Goal: Information Seeking & Learning: Learn about a topic

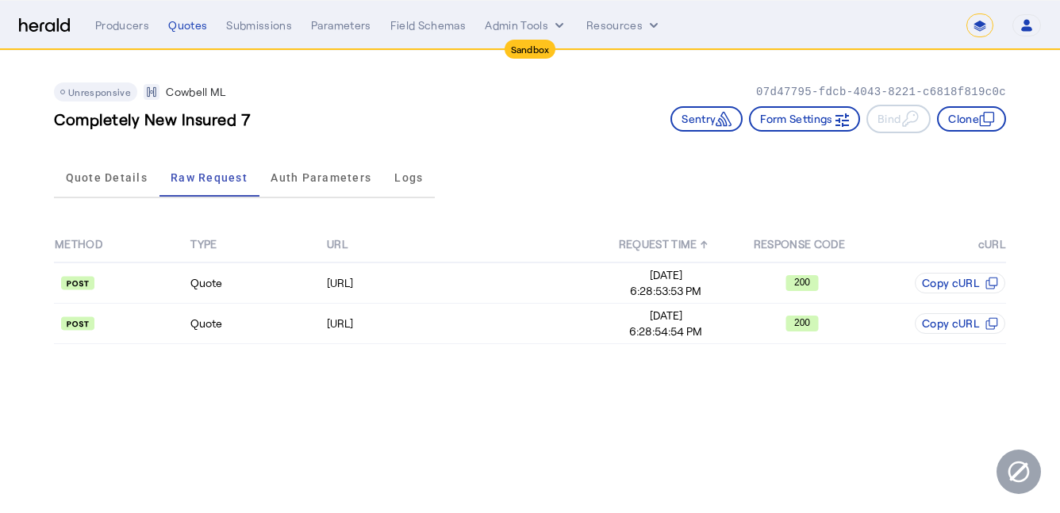
select select "*******"
click at [191, 21] on div "Quotes" at bounding box center [187, 25] width 39 height 16
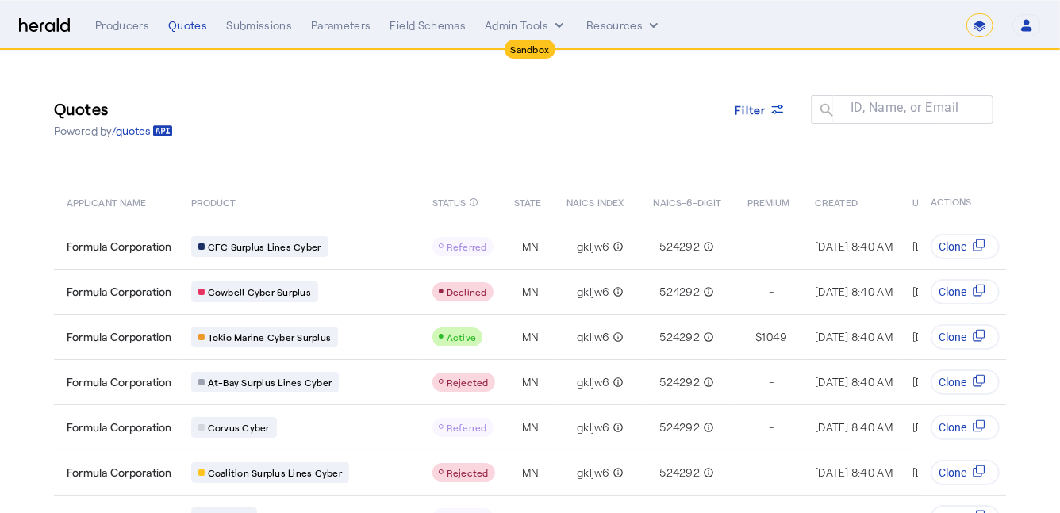
click at [35, 29] on img at bounding box center [44, 25] width 51 height 15
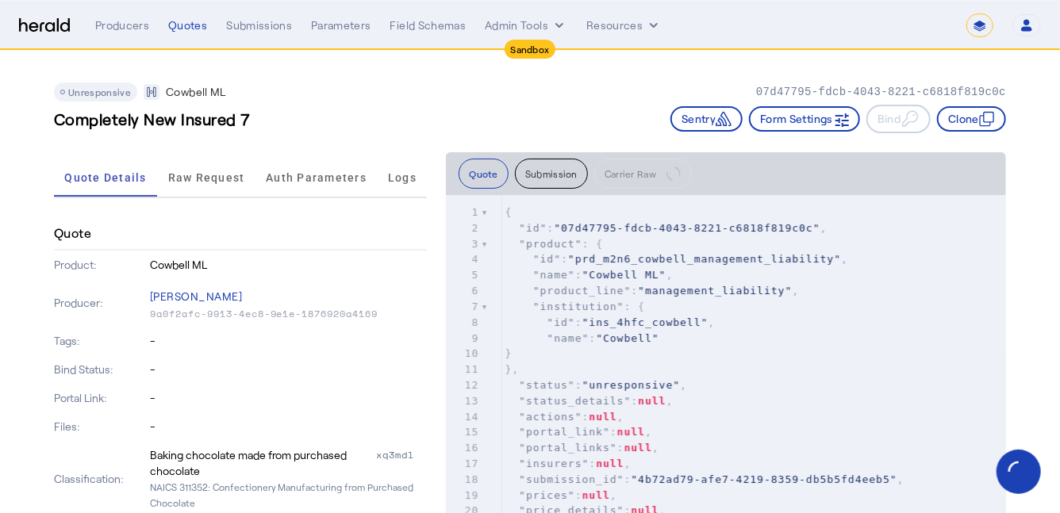
click at [40, 26] on img at bounding box center [44, 25] width 51 height 15
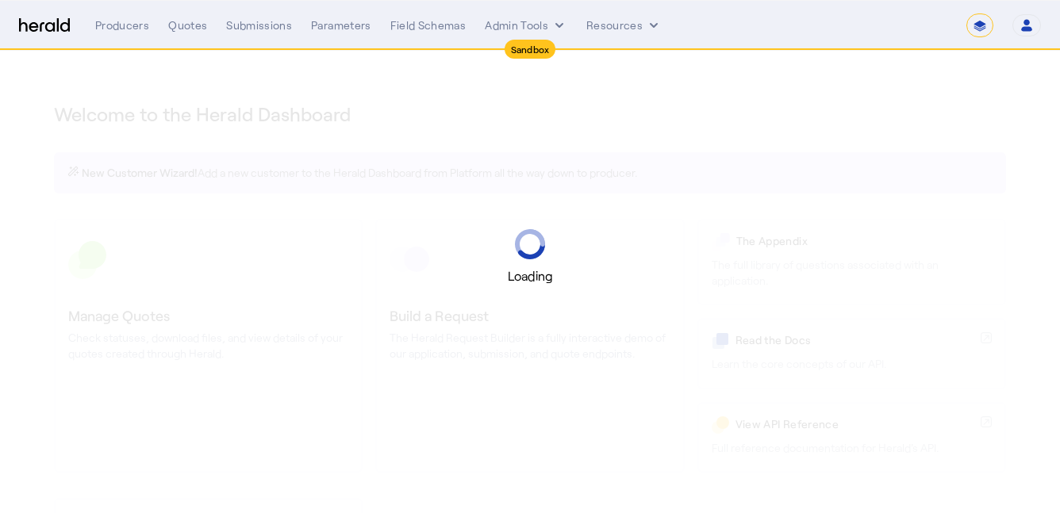
select select "*******"
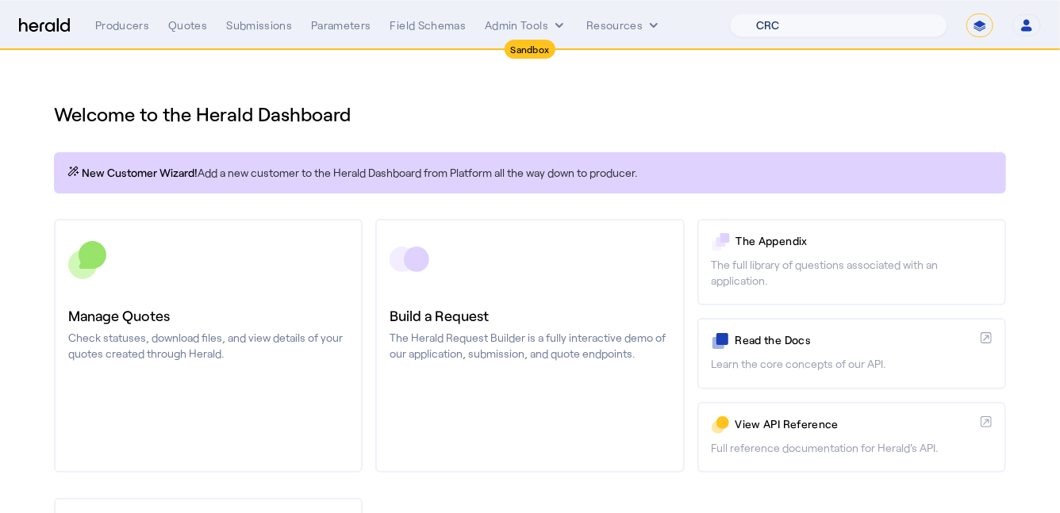
click at [879, 25] on select "1Fort Acrisure Acturis Affinity Advisors Affinity Risk Agentero AmWins Anzen Ao…" at bounding box center [838, 25] width 217 height 24
select select "pfm_2v8p_herald_api"
click at [769, 13] on select "1Fort Acrisure Acturis Affinity Advisors Affinity Risk Agentero AmWins Anzen Ao…" at bounding box center [838, 25] width 217 height 24
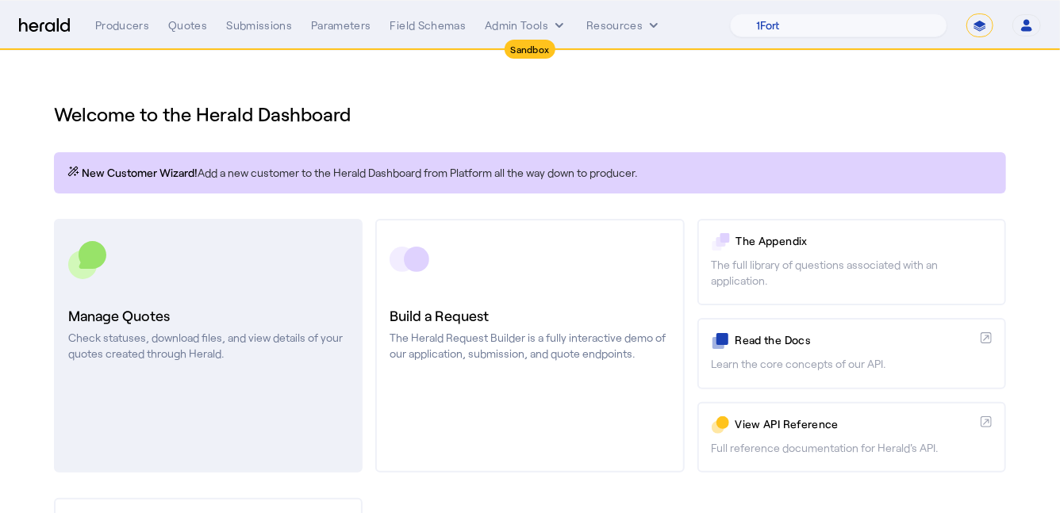
click at [268, 300] on link "Manage Quotes Check statuses, download files, and view details of your quotes c…" at bounding box center [208, 346] width 309 height 254
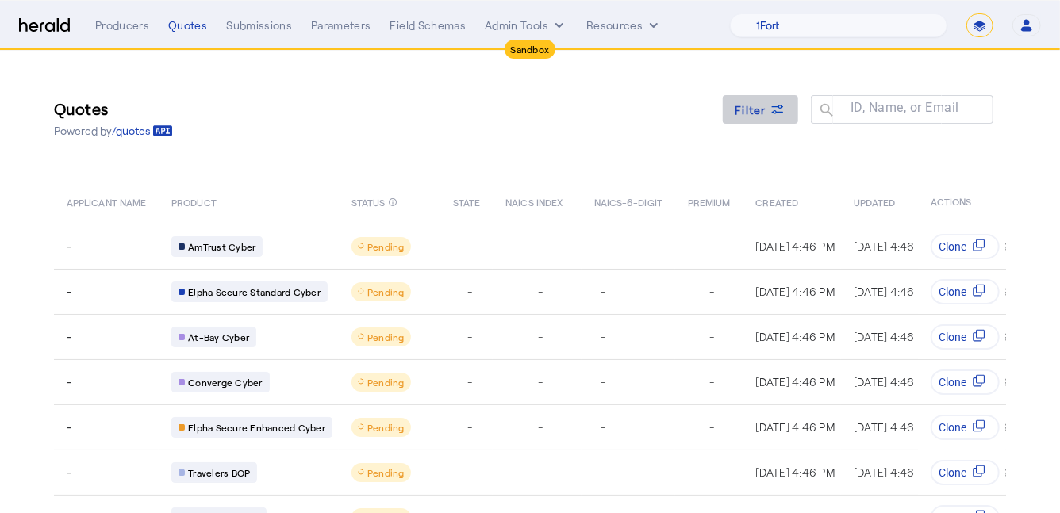
click at [765, 105] on span "Filter" at bounding box center [751, 110] width 32 height 17
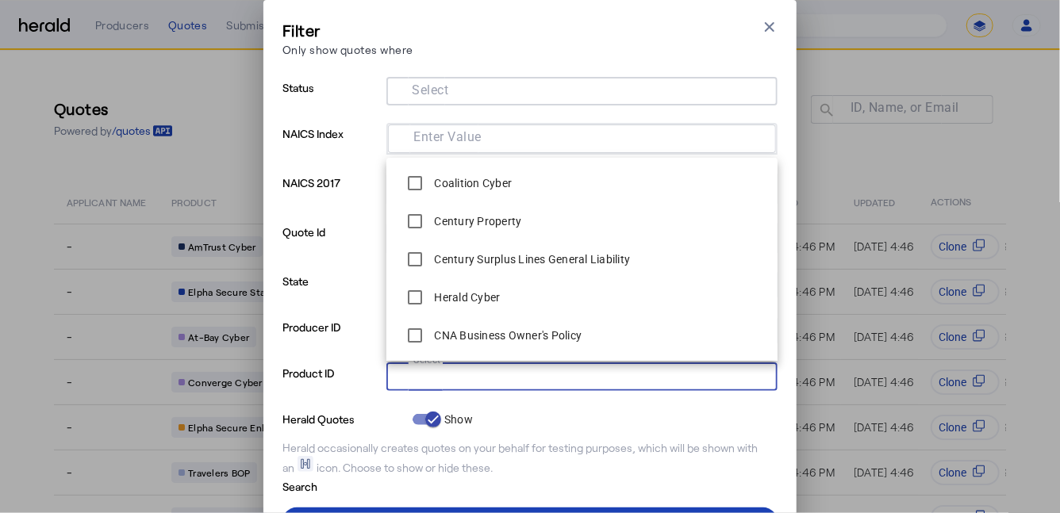
click at [527, 378] on input "Select" at bounding box center [578, 375] width 359 height 19
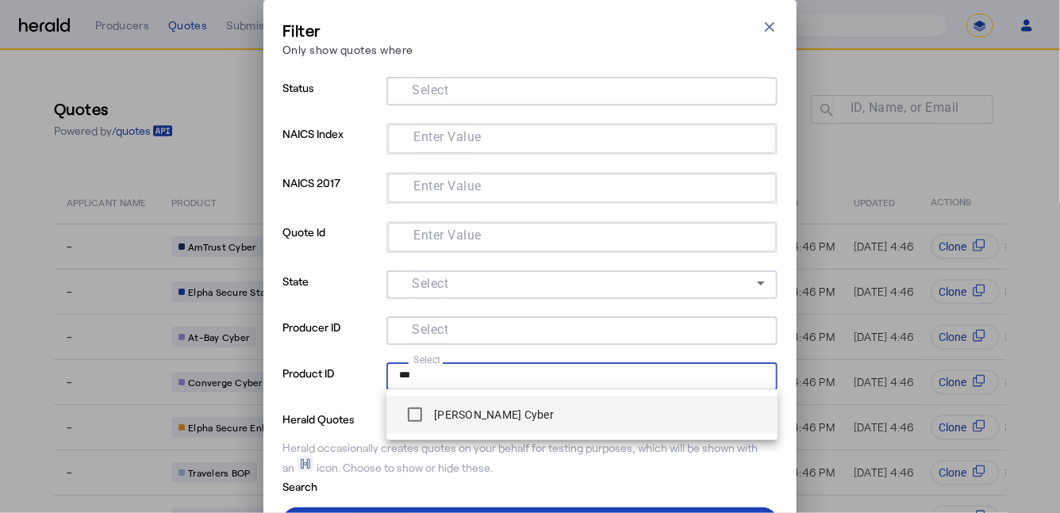
type input "***"
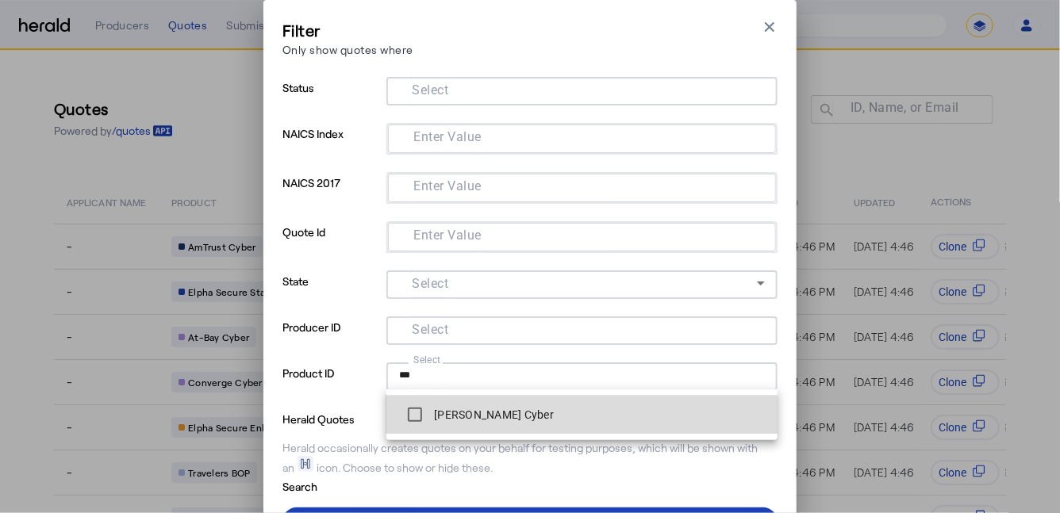
click at [509, 408] on span "[PERSON_NAME] Cyber" at bounding box center [582, 415] width 366 height 32
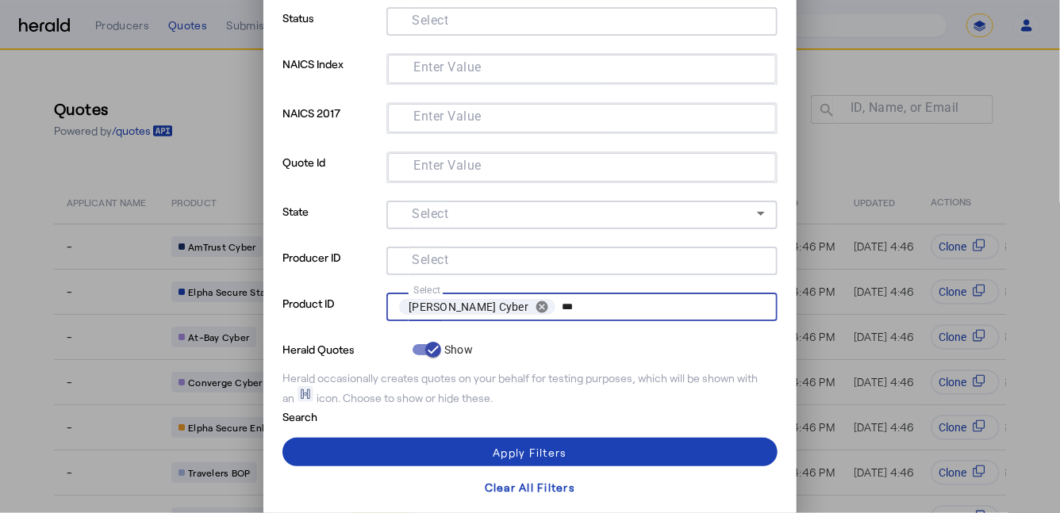
scroll to position [75, 0]
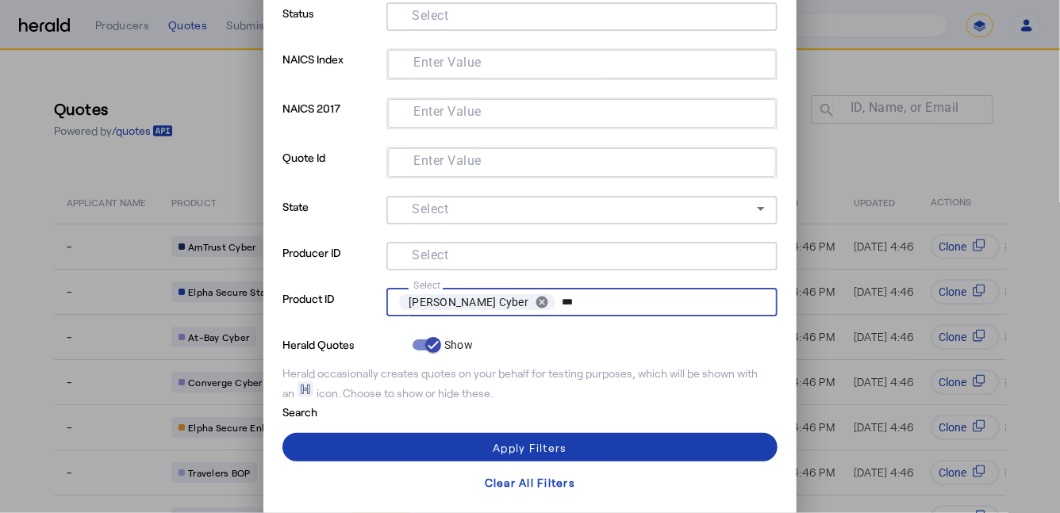
click at [371, 432] on span at bounding box center [529, 447] width 495 height 38
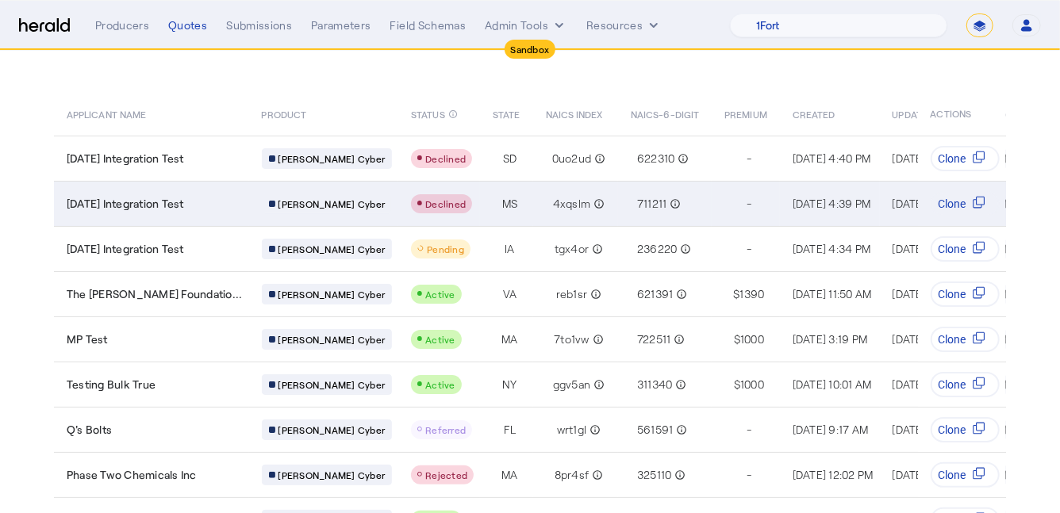
scroll to position [87, 0]
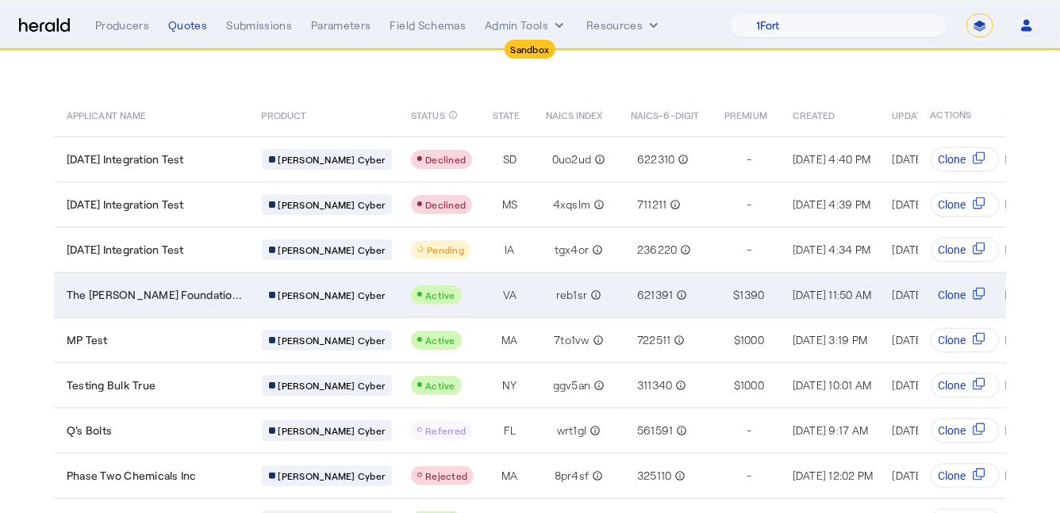
click at [234, 306] on td "The Thomas Jefferson Foundatio..." at bounding box center [151, 294] width 195 height 45
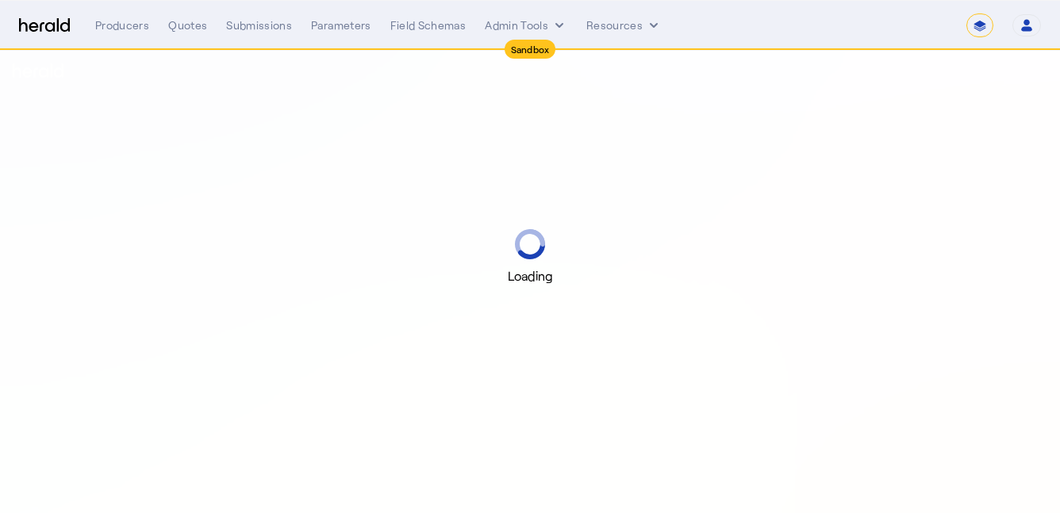
select select "*******"
select select "pfm_2v8p_herald_api"
select select "*******"
select select "pfm_2v8p_herald_api"
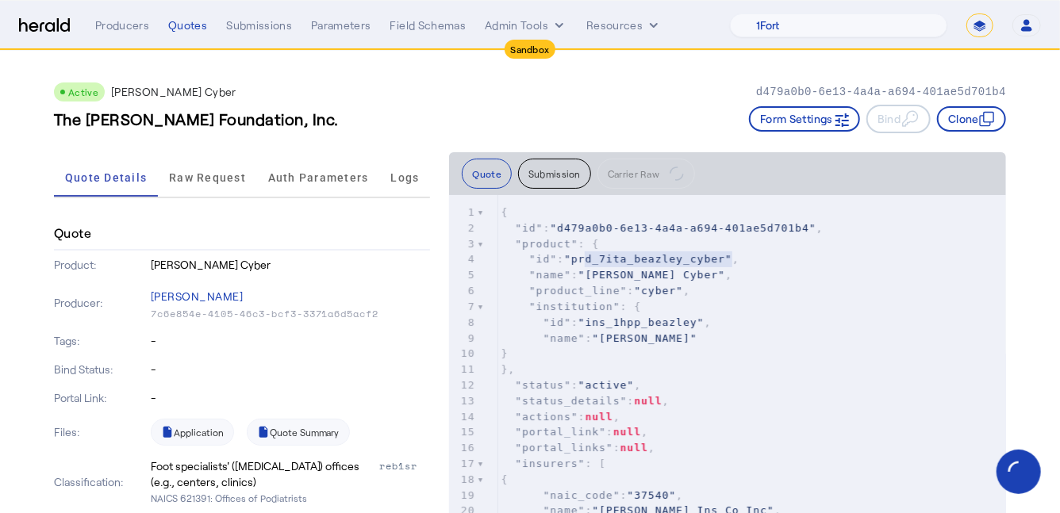
type textarea "**********"
drag, startPoint x: 731, startPoint y: 260, endPoint x: 579, endPoint y: 262, distance: 151.5
click at [579, 262] on span ""prd_7ita_beazley_cyber"" at bounding box center [648, 259] width 168 height 12
click at [968, 122] on button "Clone" at bounding box center [971, 118] width 69 height 25
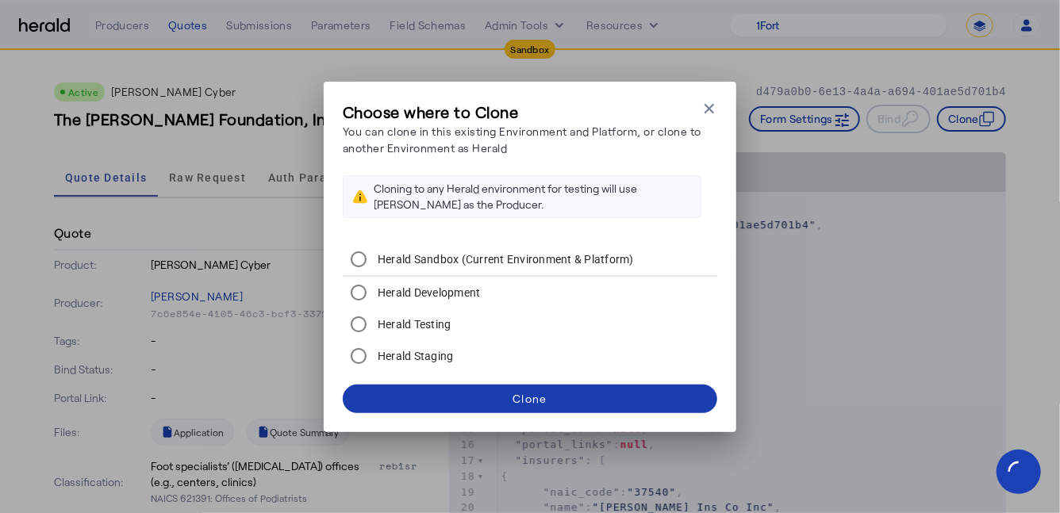
click at [550, 405] on span at bounding box center [530, 399] width 374 height 38
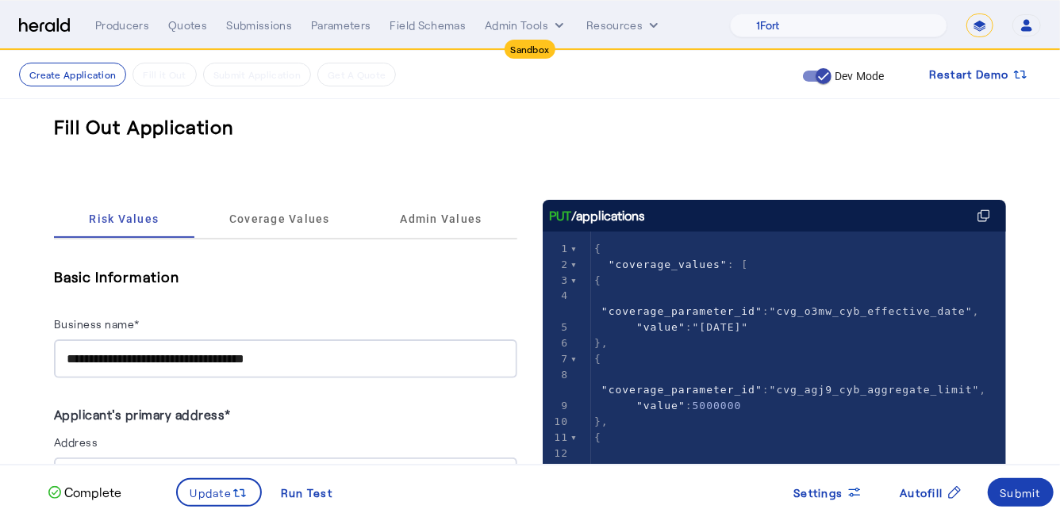
click at [865, 287] on pre "{" at bounding box center [798, 281] width 415 height 16
type textarea "**********"
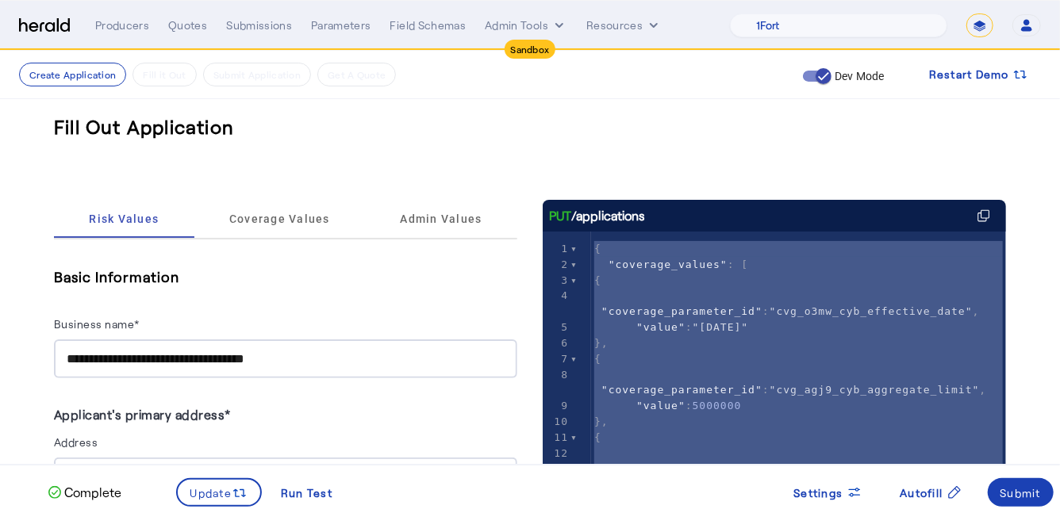
click at [990, 23] on select "**********" at bounding box center [979, 25] width 27 height 24
click at [966, 13] on select "**********" at bounding box center [979, 25] width 27 height 24
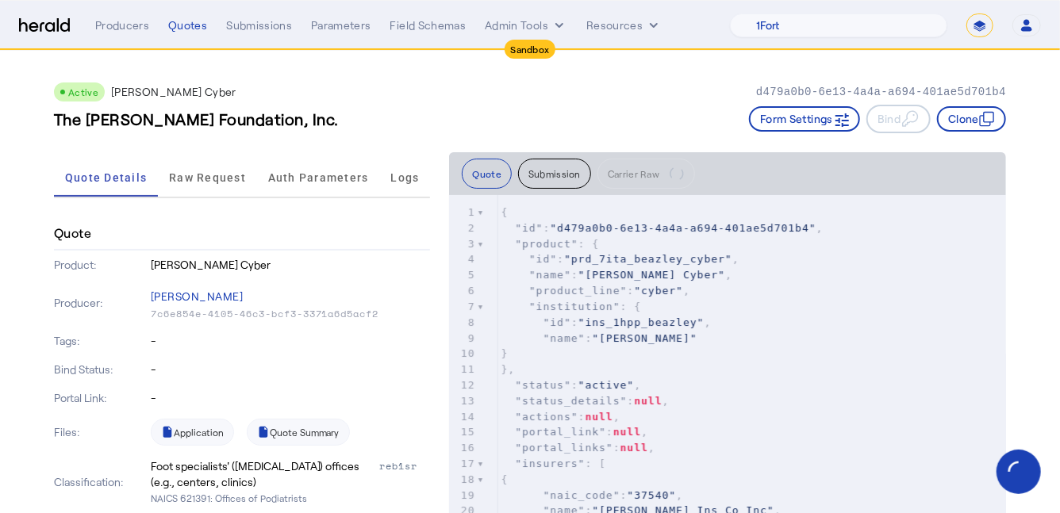
click at [62, 27] on img at bounding box center [44, 25] width 51 height 15
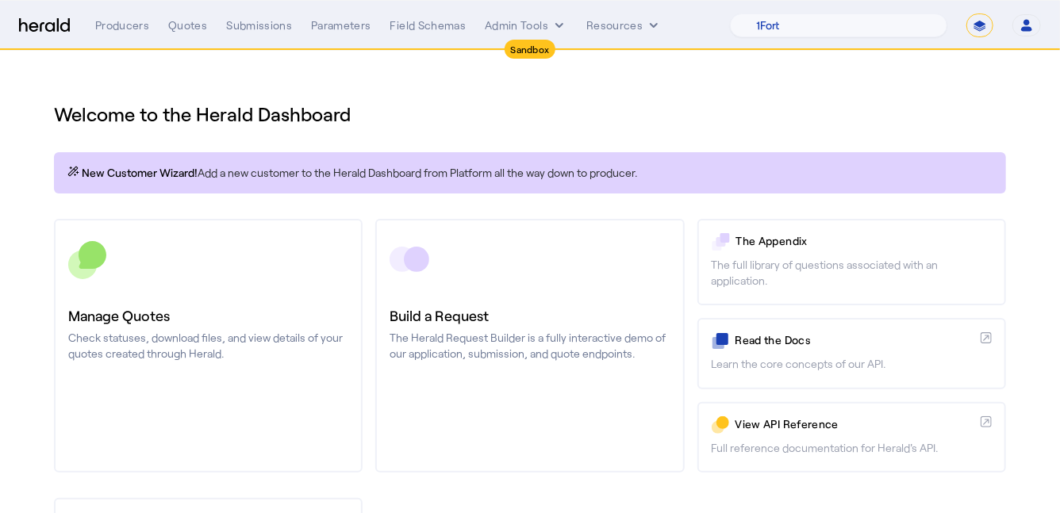
click at [977, 29] on select "**********" at bounding box center [979, 25] width 27 height 24
select select "**********"
click at [966, 13] on select "**********" at bounding box center [979, 25] width 27 height 24
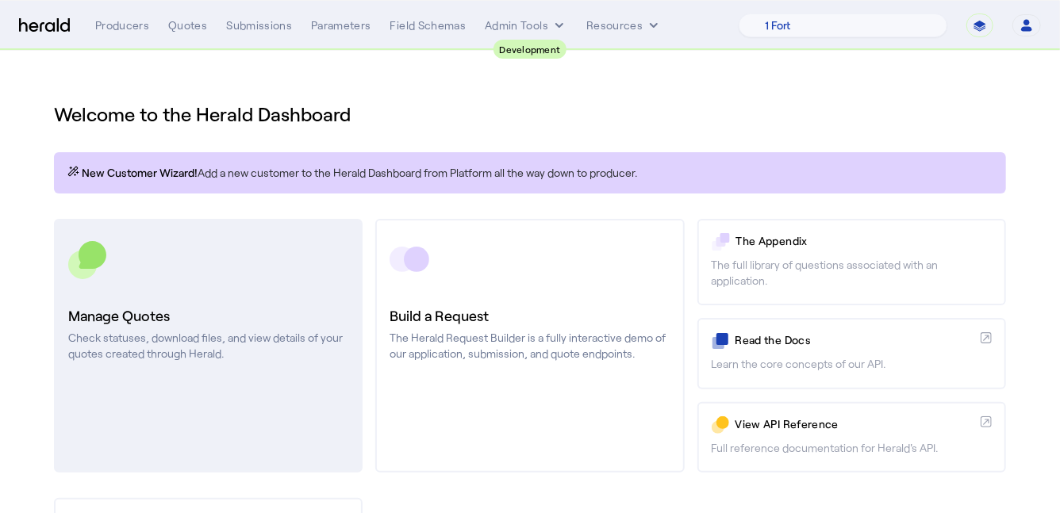
click at [267, 301] on link "Manage Quotes Check statuses, download files, and view details of your quotes c…" at bounding box center [208, 346] width 309 height 254
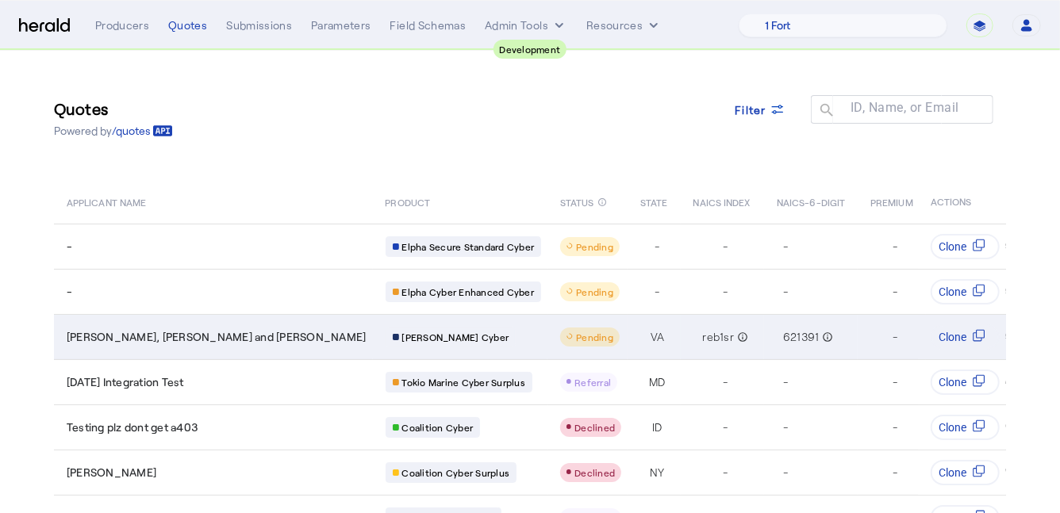
click at [168, 351] on td "Zulauf, Brekke and Wolff" at bounding box center [213, 336] width 319 height 45
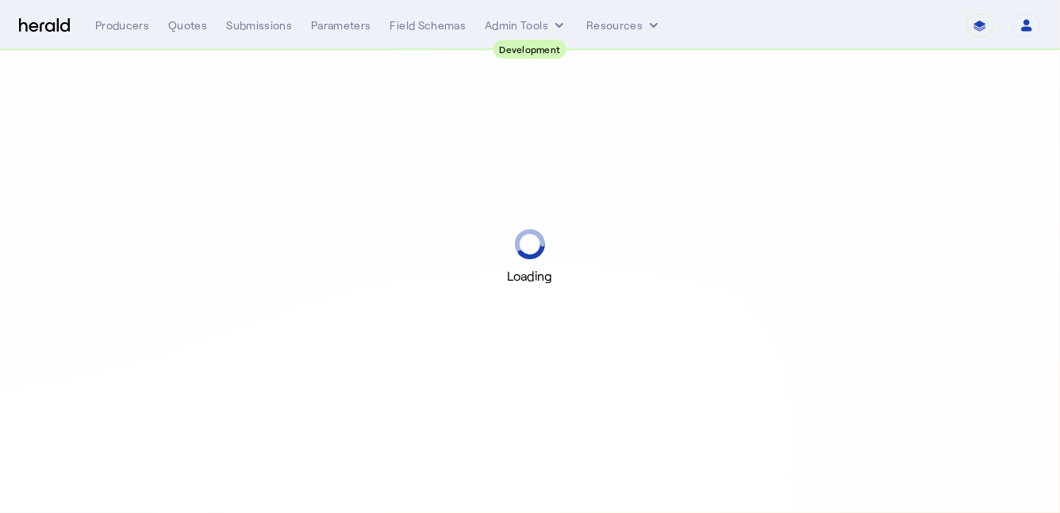
select select "pfm_2v8p_herald_api"
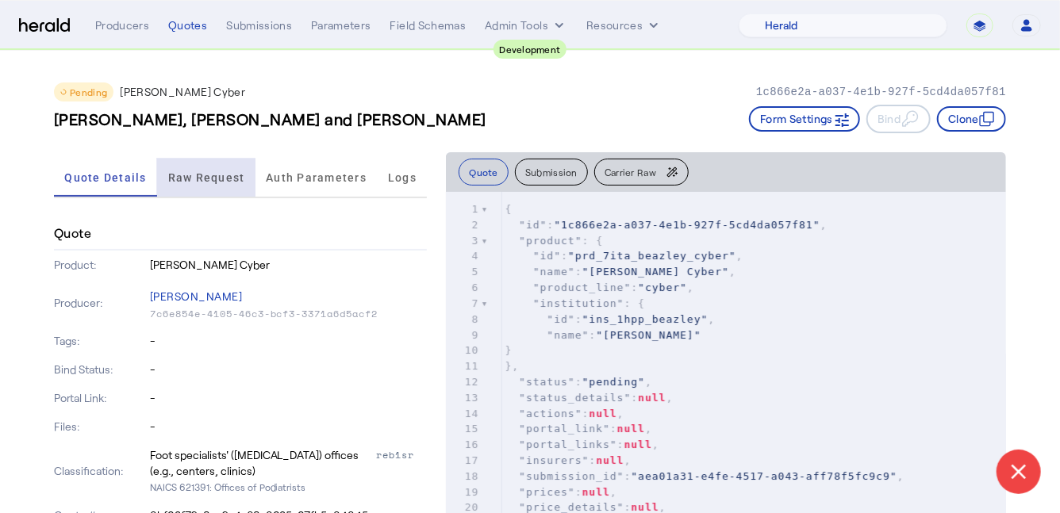
click at [194, 176] on span "Raw Request" at bounding box center [206, 177] width 77 height 11
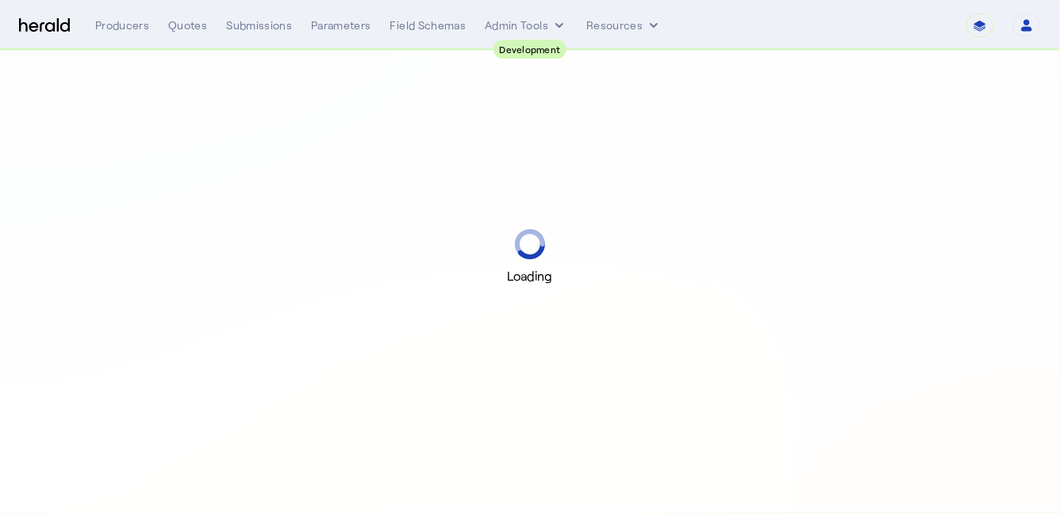
select select "pfm_2v8p_herald_api"
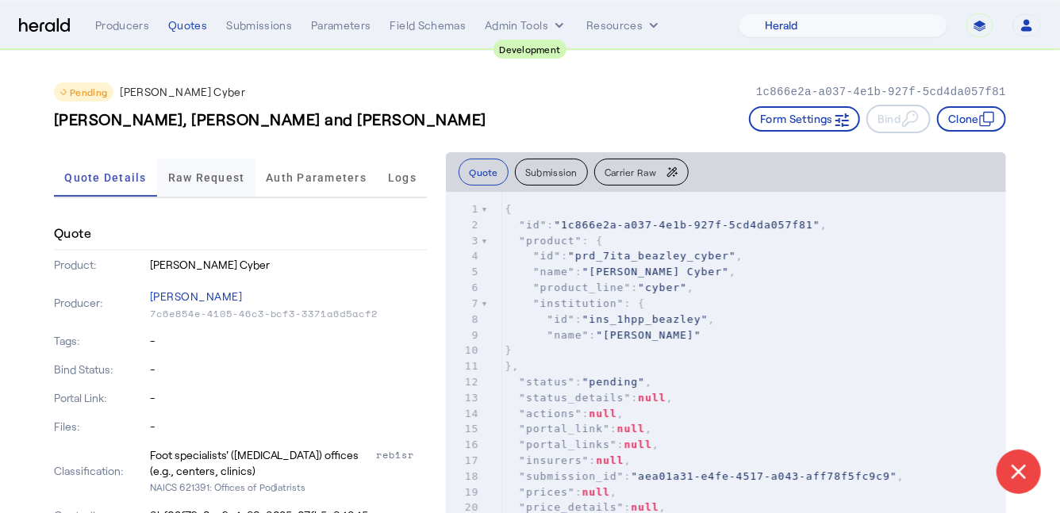
click at [194, 180] on span "Raw Request" at bounding box center [206, 177] width 77 height 11
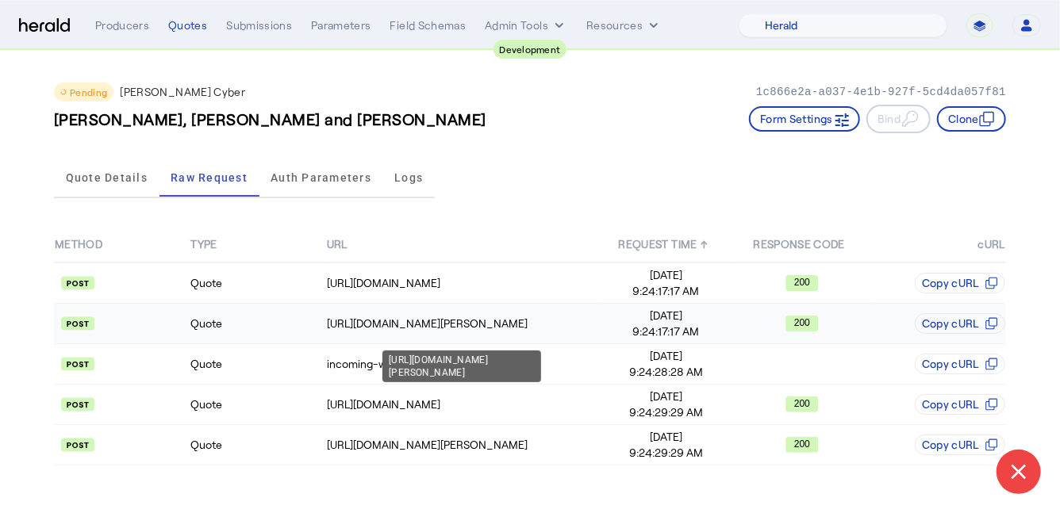
click at [342, 329] on div "[URL][DOMAIN_NAME][PERSON_NAME]" at bounding box center [462, 324] width 270 height 16
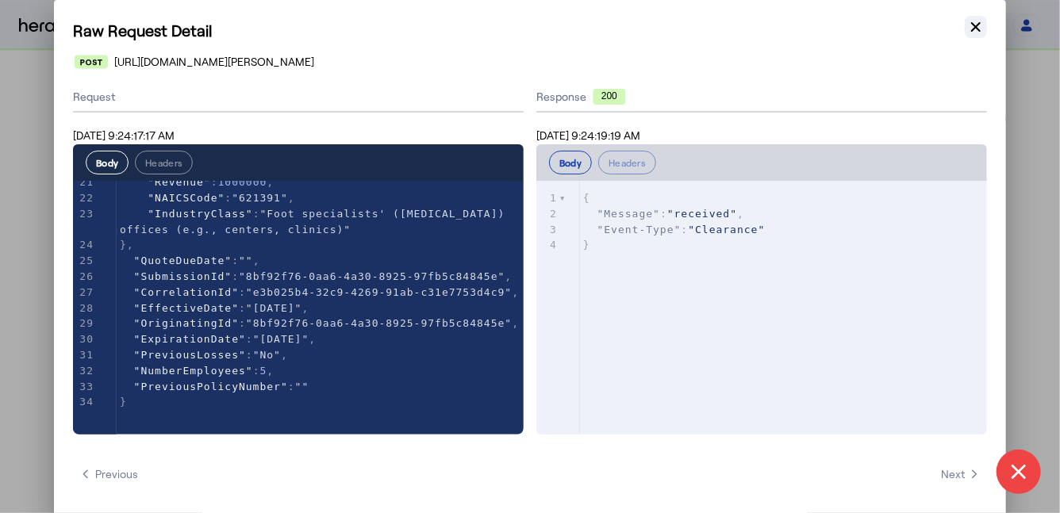
click at [980, 27] on icon "button" at bounding box center [976, 27] width 16 height 16
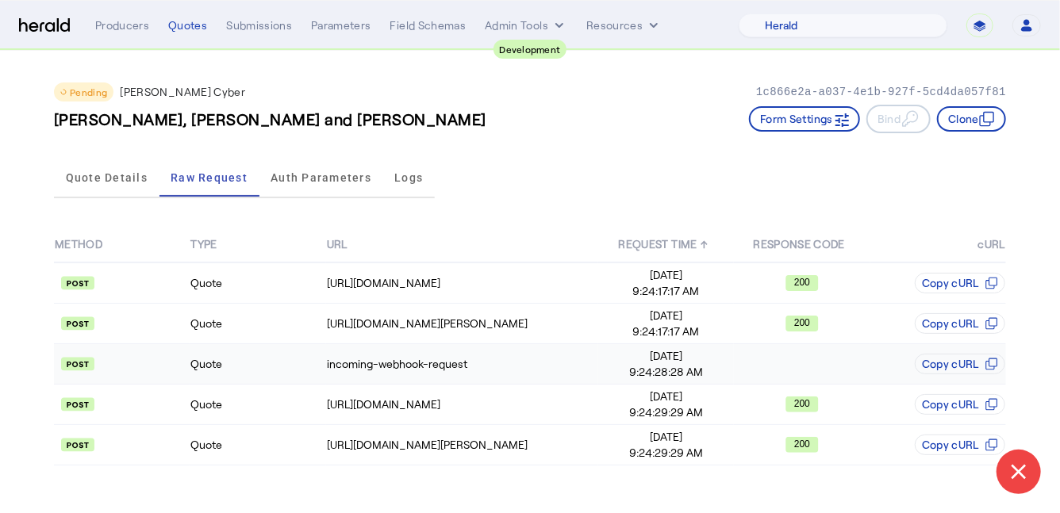
click at [305, 368] on td "Quote" at bounding box center [258, 364] width 136 height 40
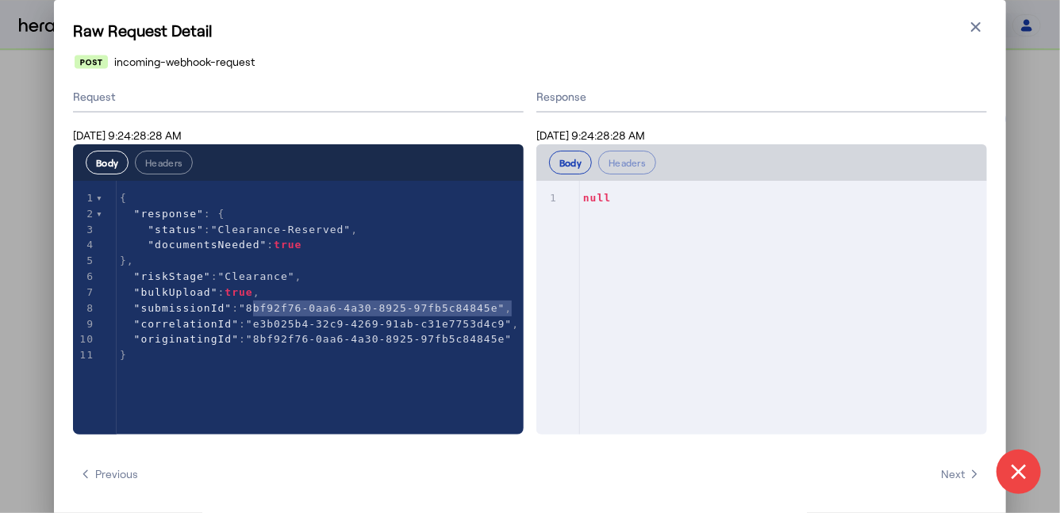
type textarea "**********"
click at [972, 33] on icon "button" at bounding box center [976, 27] width 16 height 16
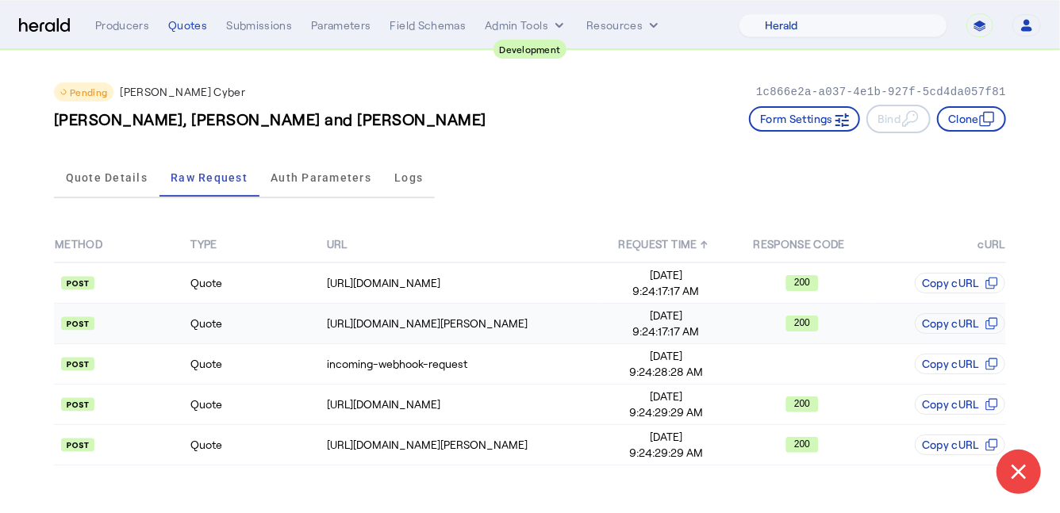
click at [251, 336] on td "Quote" at bounding box center [258, 324] width 136 height 40
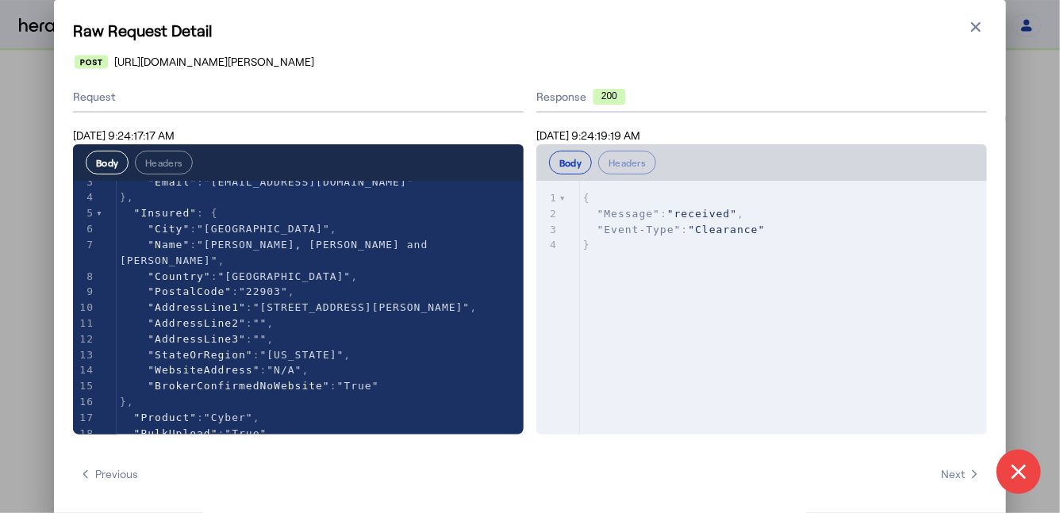
scroll to position [128, 0]
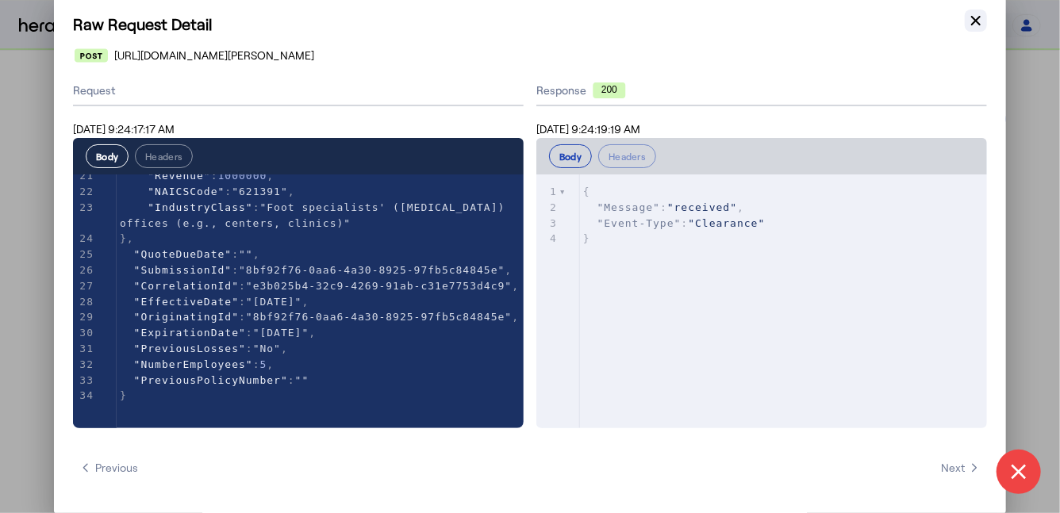
click at [976, 24] on icon "button" at bounding box center [976, 21] width 16 height 16
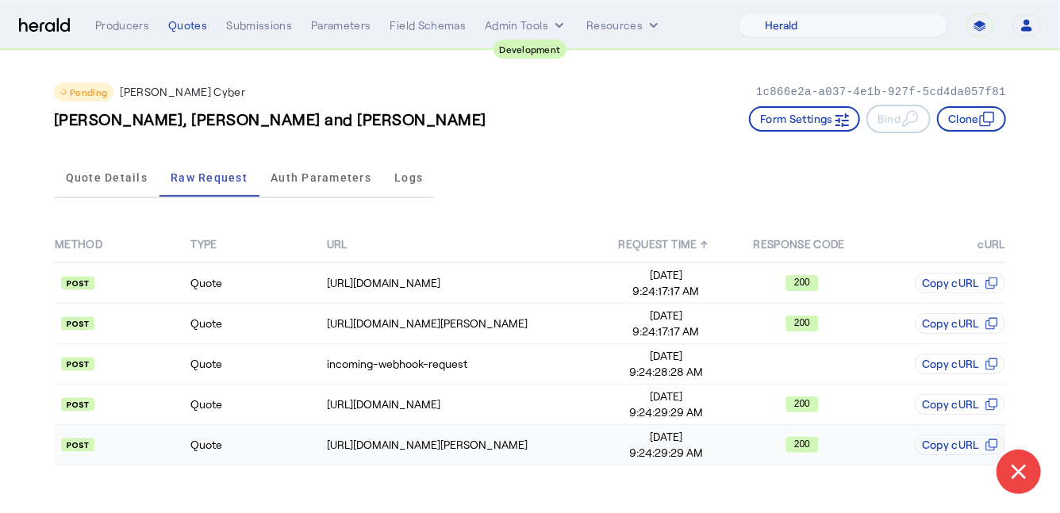
click at [274, 442] on td "Quote" at bounding box center [258, 445] width 136 height 40
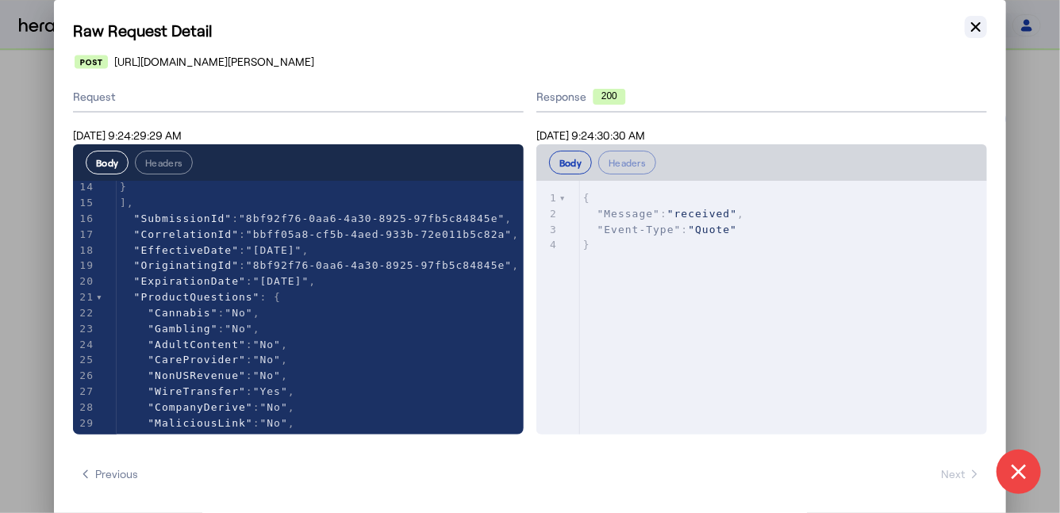
click at [974, 25] on icon "button" at bounding box center [976, 27] width 10 height 10
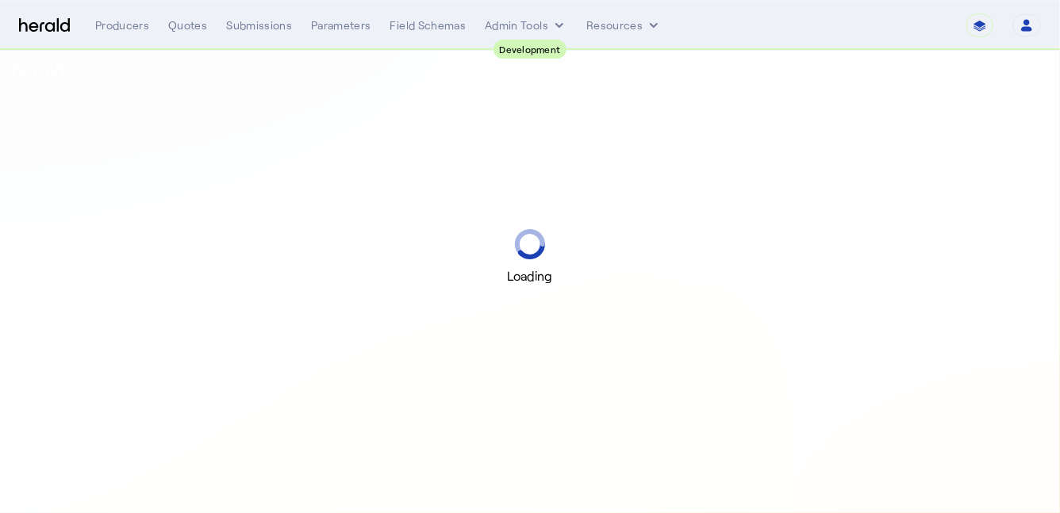
select select "pfm_2v8p_herald_api"
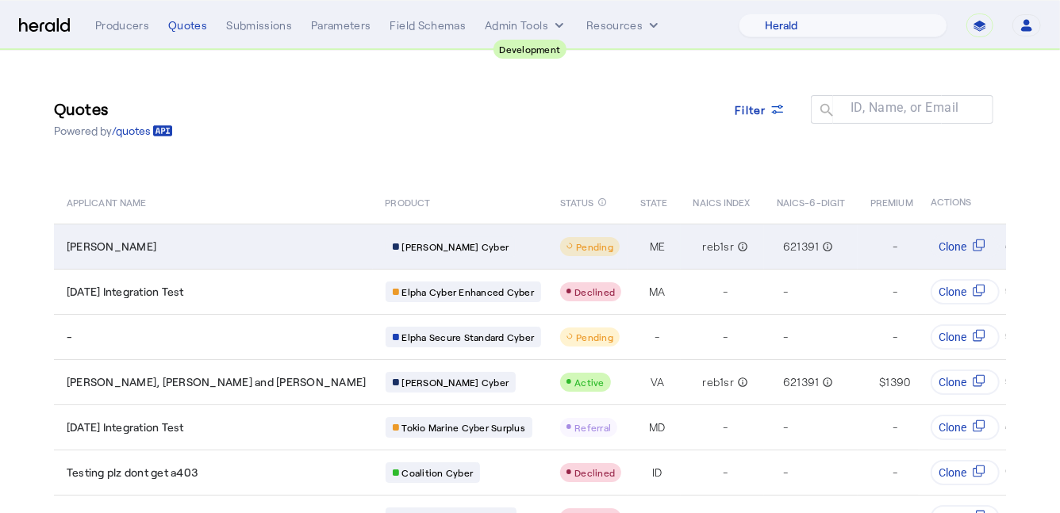
click at [187, 245] on div "[PERSON_NAME]" at bounding box center [217, 247] width 300 height 16
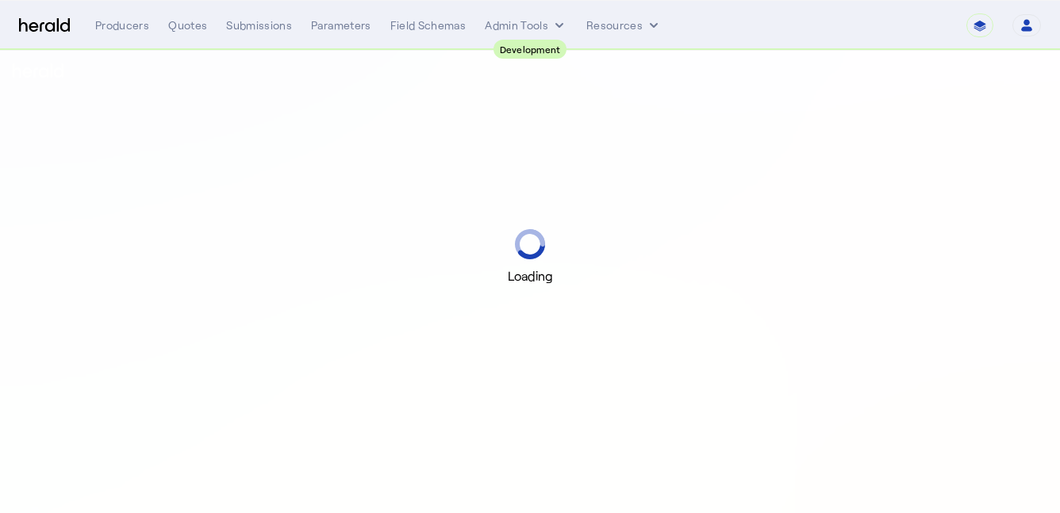
select select "pfm_2v8p_herald_api"
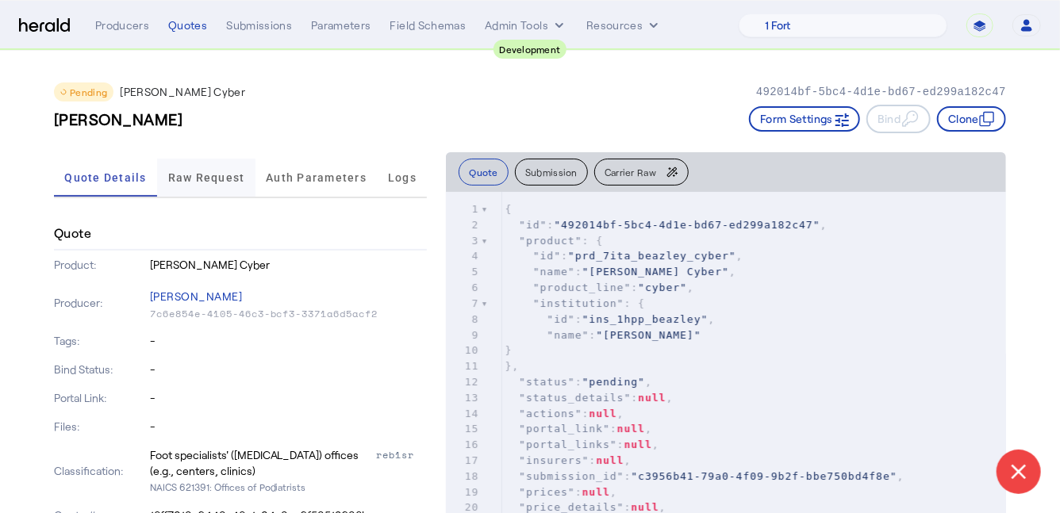
click at [185, 181] on span "Raw Request" at bounding box center [206, 177] width 77 height 11
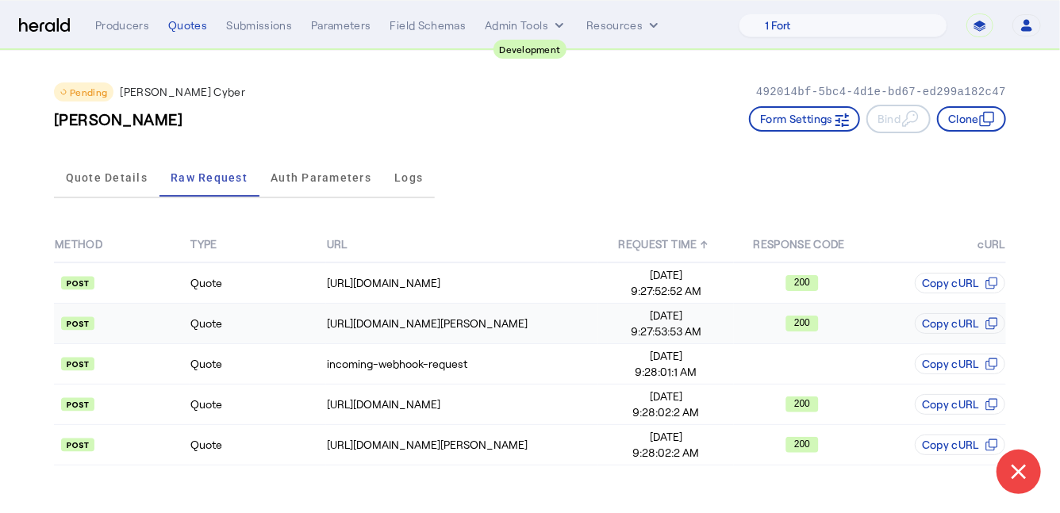
click at [278, 320] on td "Quote" at bounding box center [258, 324] width 136 height 40
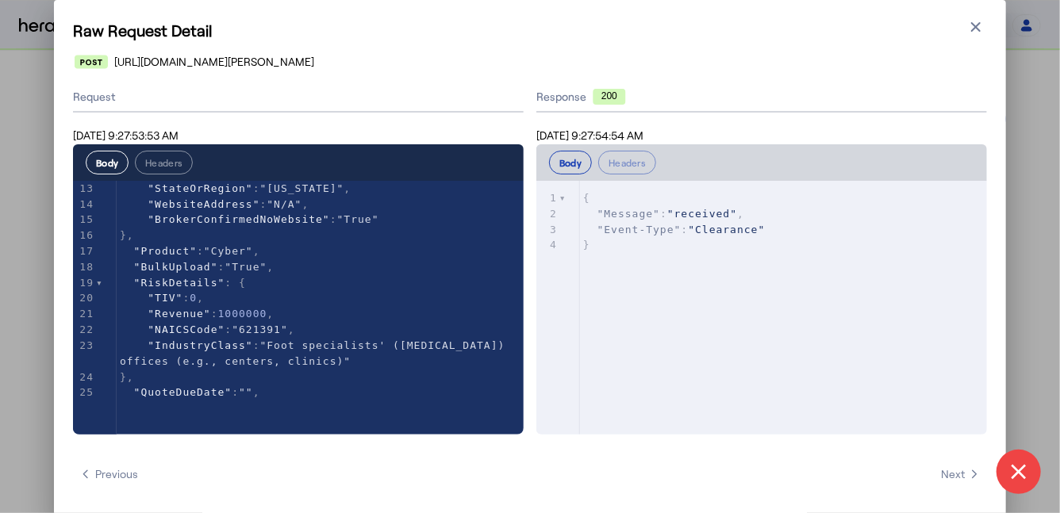
scroll to position [206, 0]
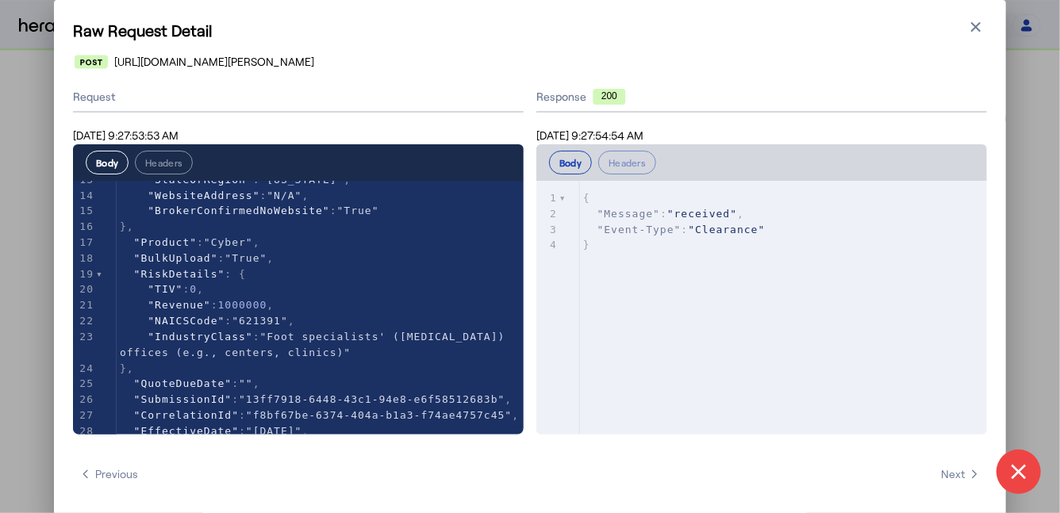
type textarea "**********"
drag, startPoint x: 254, startPoint y: 399, endPoint x: 504, endPoint y: 400, distance: 249.8
click at [977, 28] on icon "button" at bounding box center [976, 27] width 10 height 10
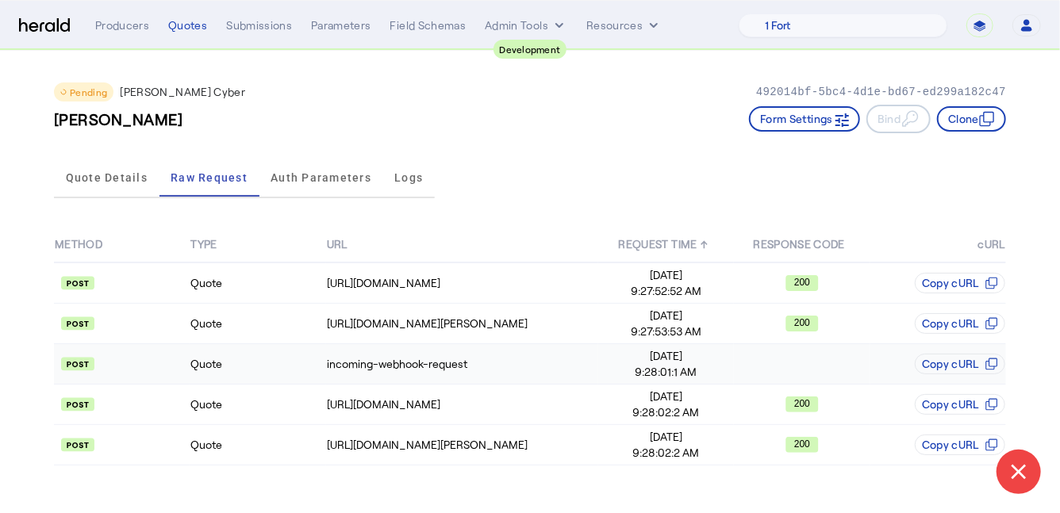
click at [293, 380] on td "Quote" at bounding box center [258, 364] width 136 height 40
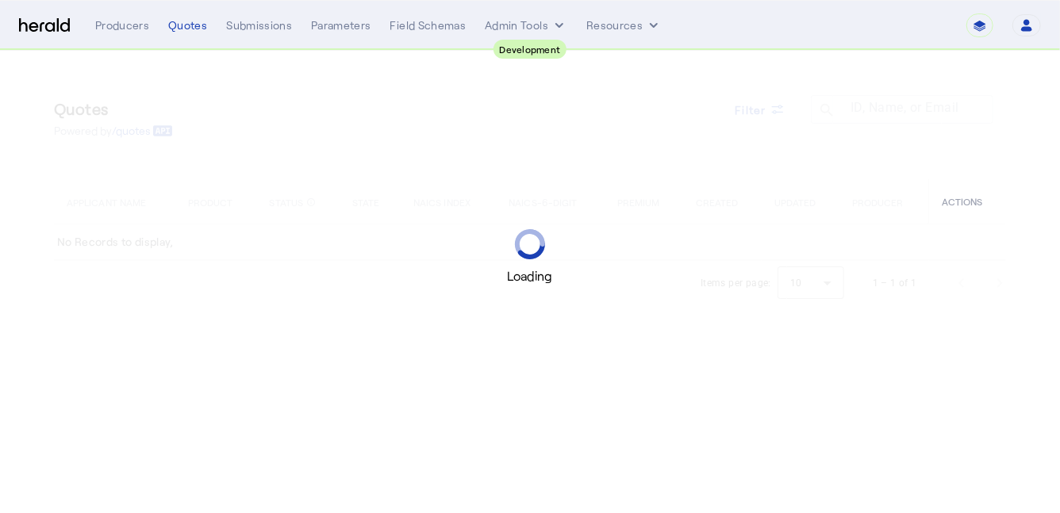
select select "pfm_2v8p_herald_api"
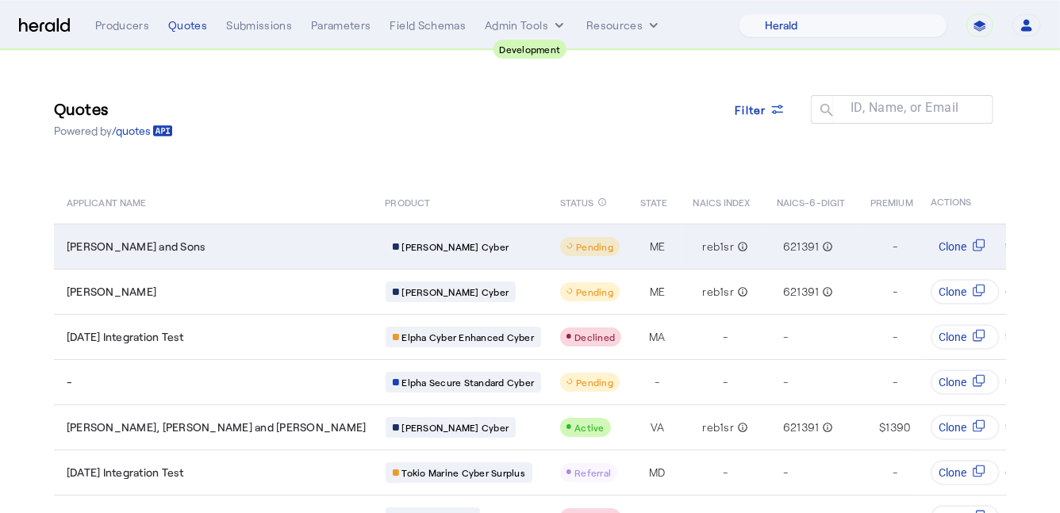
click at [202, 252] on div "[PERSON_NAME] and Sons" at bounding box center [217, 247] width 300 height 16
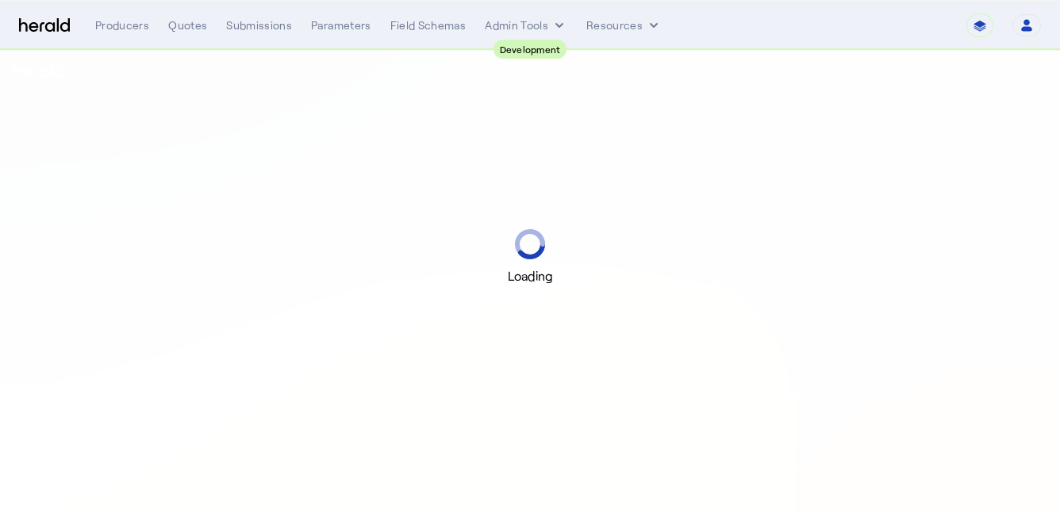
select select "pfm_2v8p_herald_api"
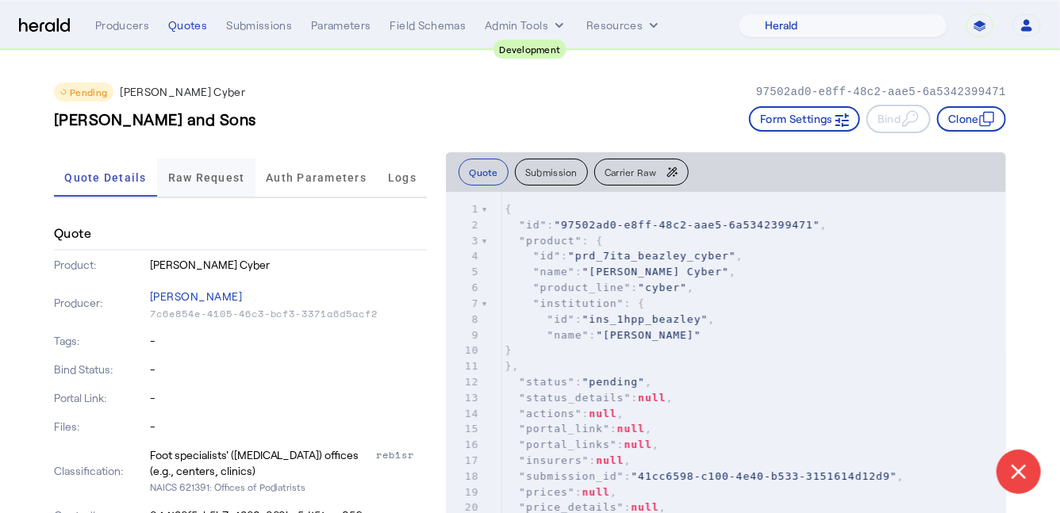
click at [213, 188] on span "Raw Request" at bounding box center [206, 178] width 77 height 38
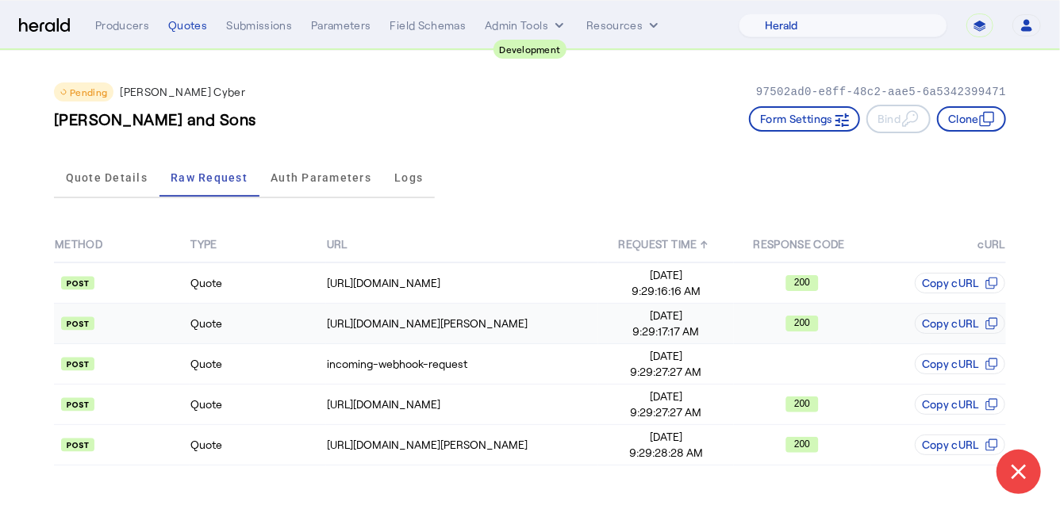
click at [263, 336] on td "Quote" at bounding box center [258, 324] width 136 height 40
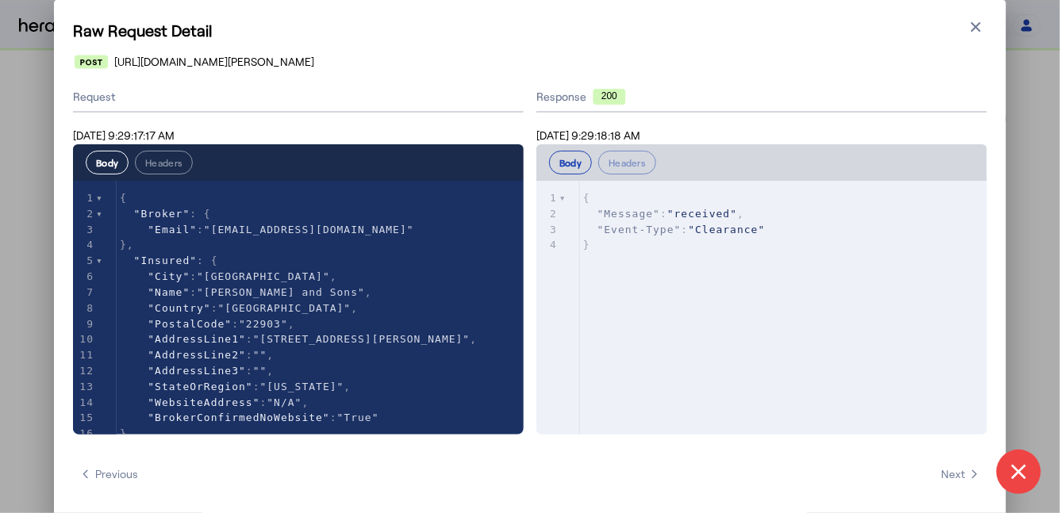
scroll to position [144, 0]
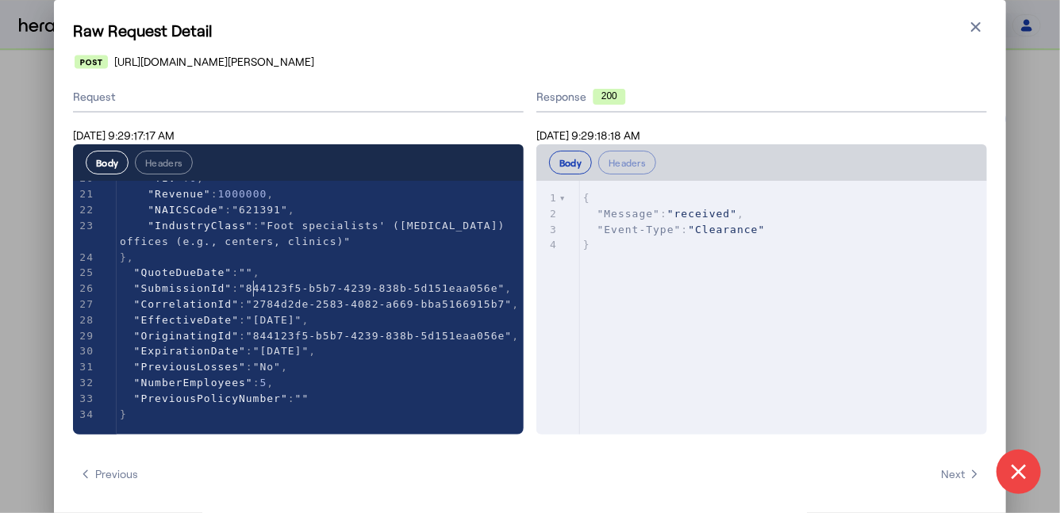
type textarea "**********"
drag, startPoint x: 255, startPoint y: 289, endPoint x: 504, endPoint y: 290, distance: 249.1
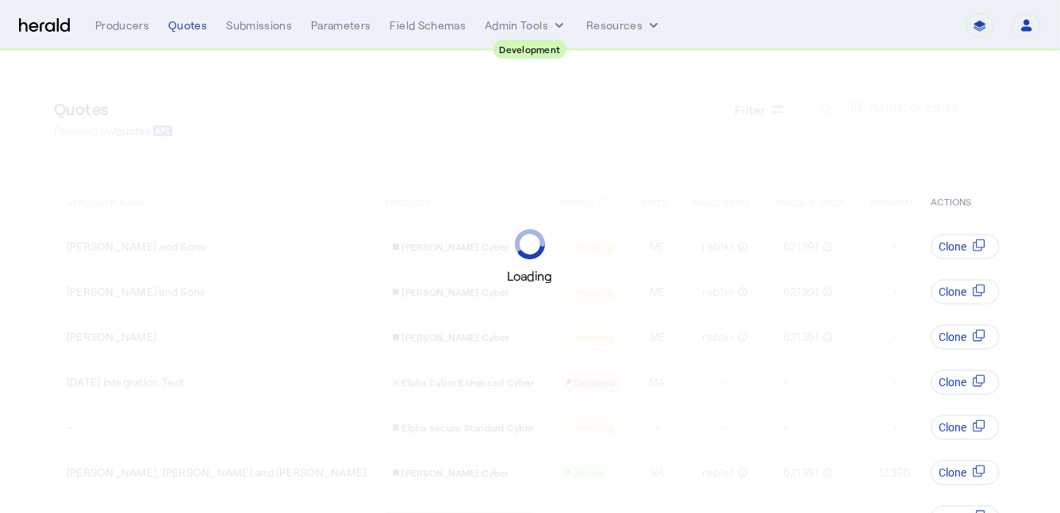
select select "pfm_2v8p_herald_api"
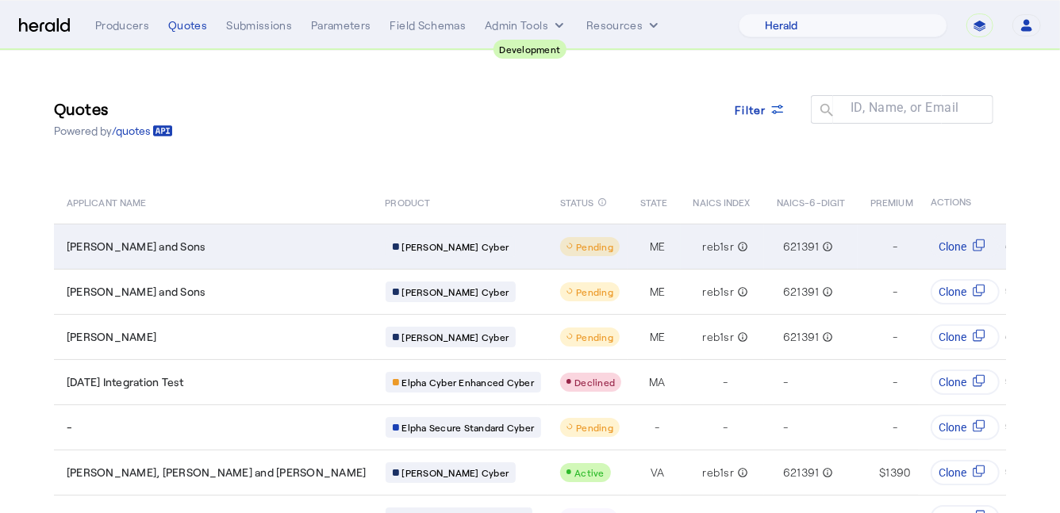
click at [172, 240] on div "Schoen and Sons" at bounding box center [217, 247] width 300 height 16
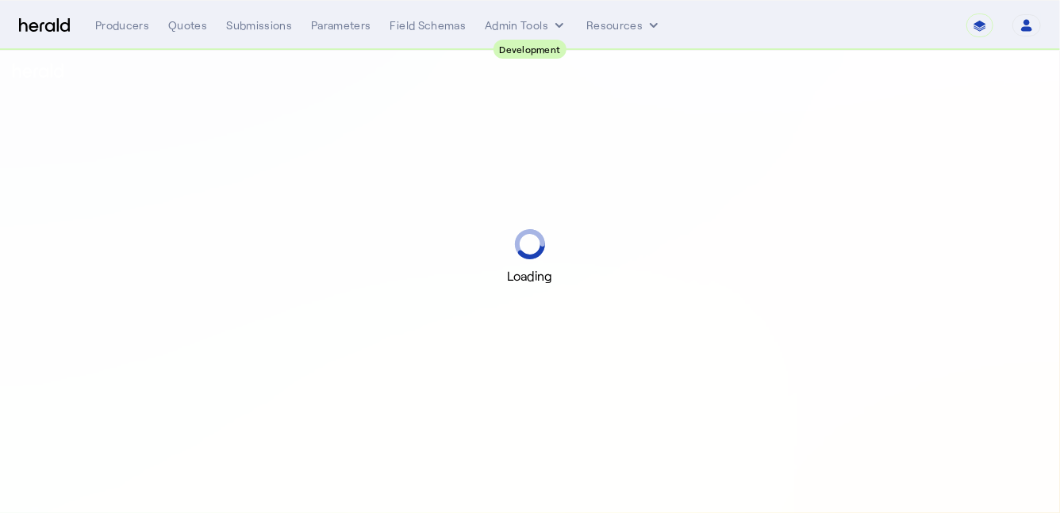
select select "pfm_2v8p_herald_api"
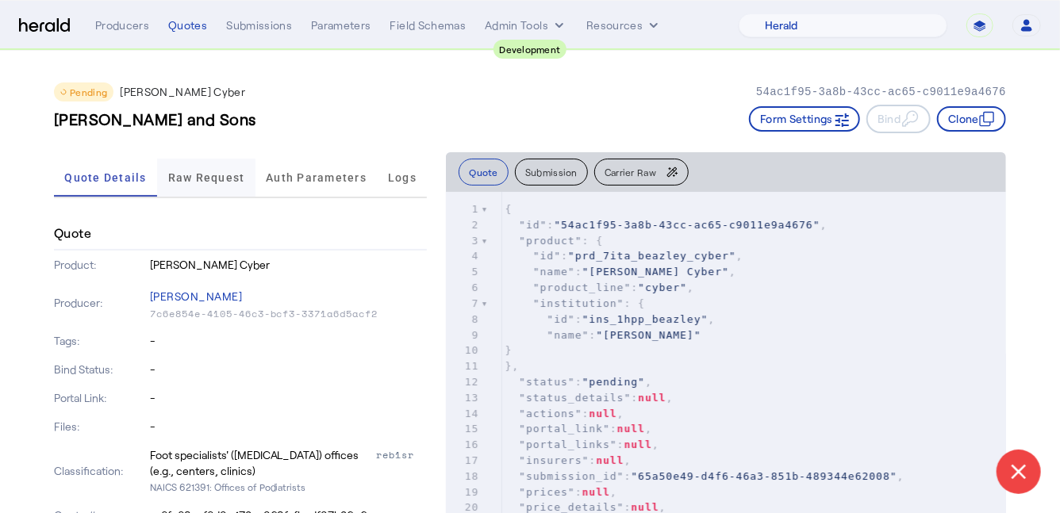
click at [201, 180] on span "Raw Request" at bounding box center [206, 177] width 77 height 11
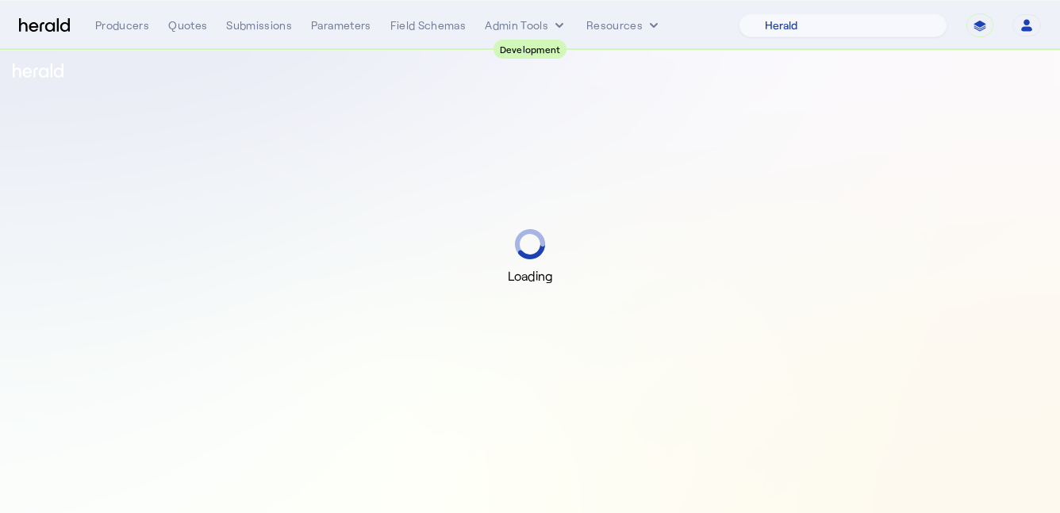
select select "pfm_2v8p_herald_api"
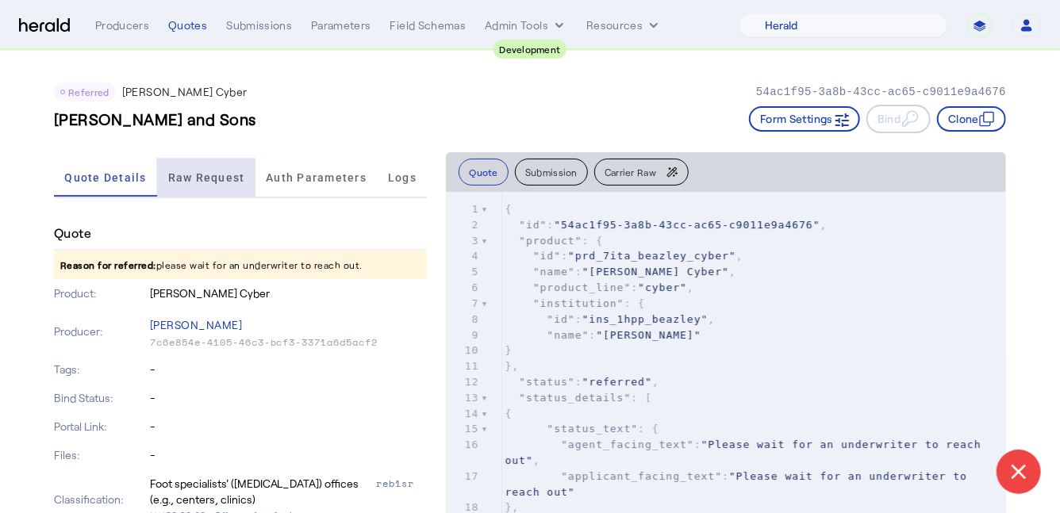
click at [190, 177] on span "Raw Request" at bounding box center [206, 177] width 77 height 11
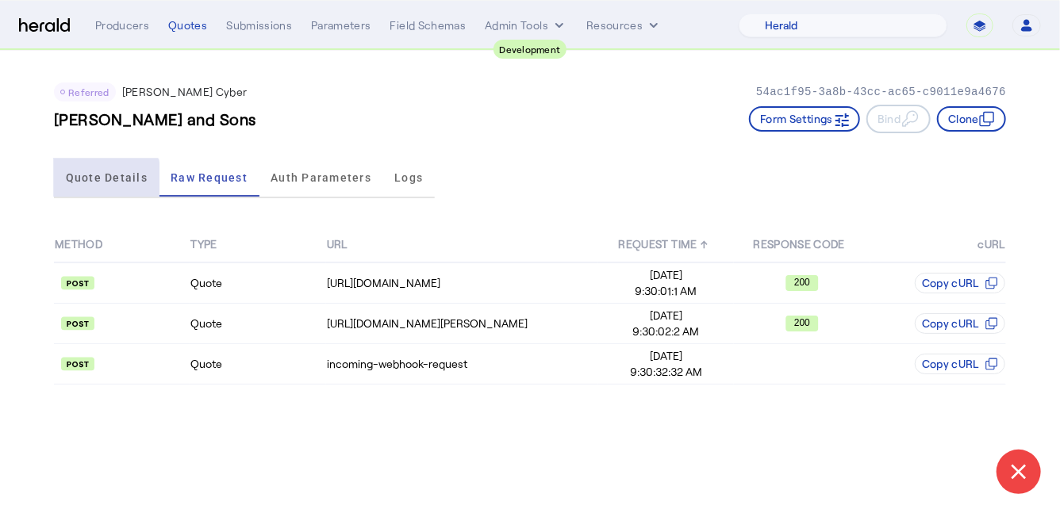
click at [98, 179] on span "Quote Details" at bounding box center [107, 177] width 82 height 11
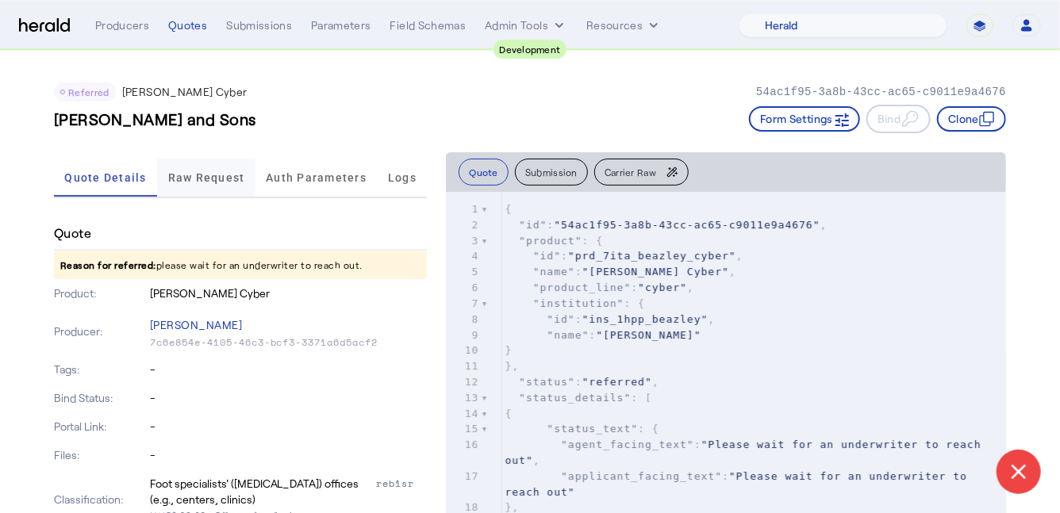
click at [197, 181] on span "Raw Request" at bounding box center [206, 177] width 77 height 11
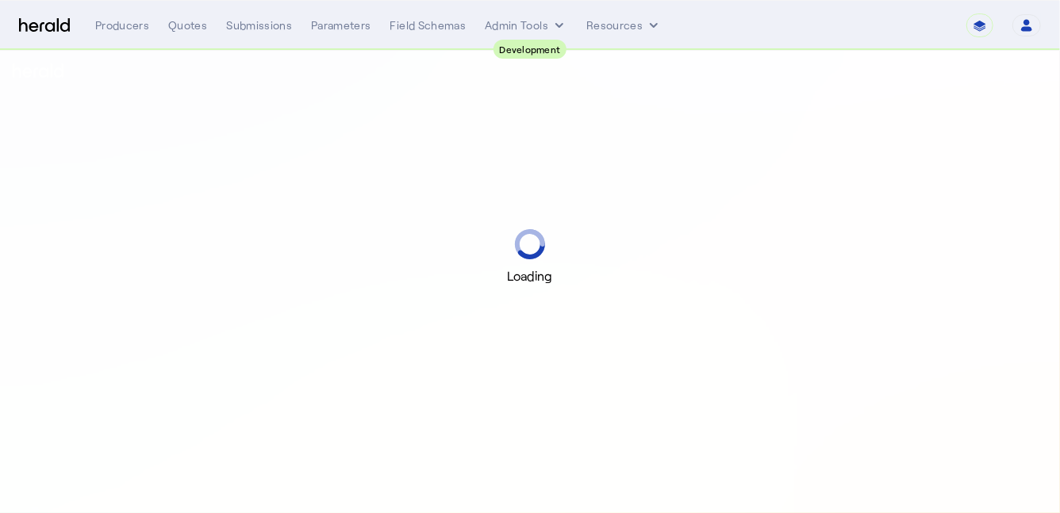
select select "pfm_2v8p_herald_api"
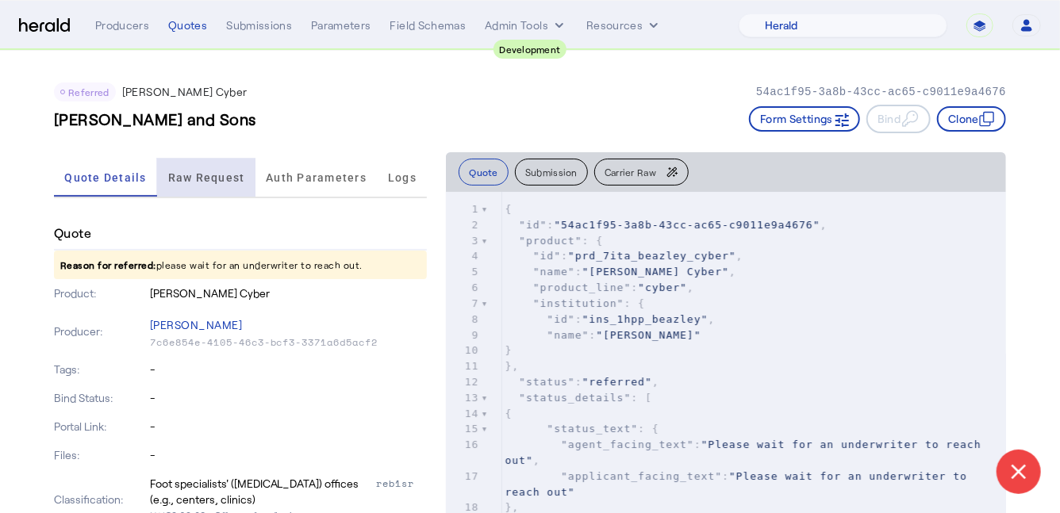
click at [210, 172] on span "Raw Request" at bounding box center [206, 177] width 77 height 11
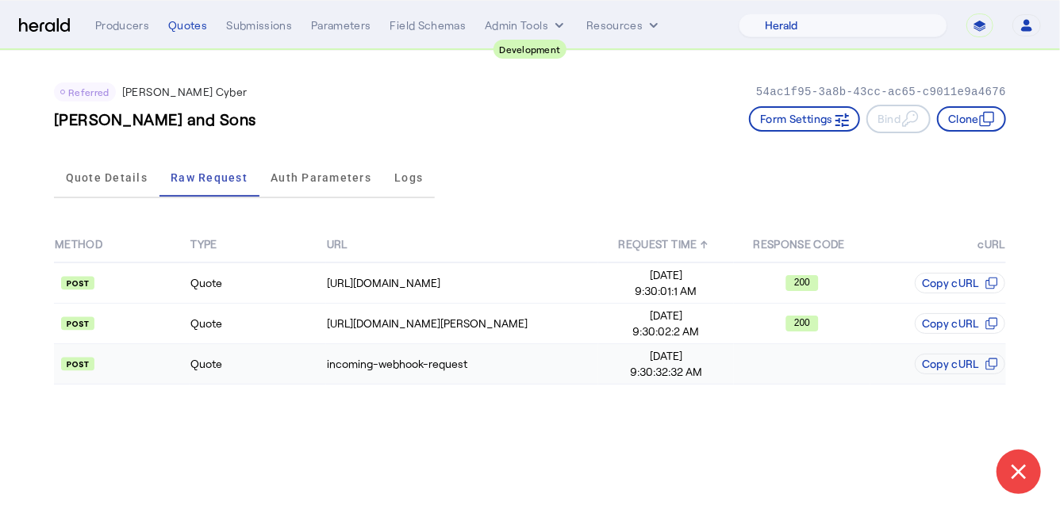
click at [265, 359] on td "Quote" at bounding box center [258, 364] width 136 height 40
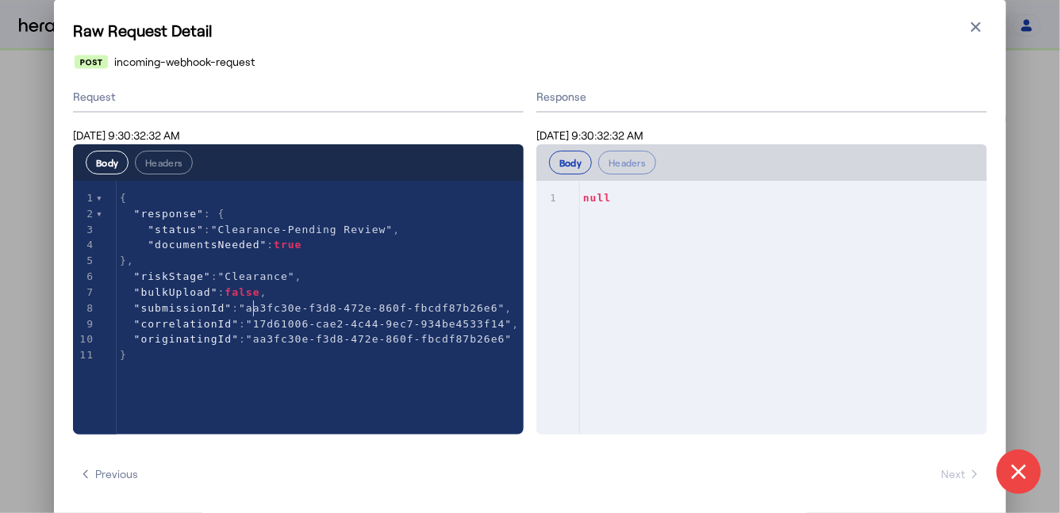
type textarea "**********"
drag, startPoint x: 255, startPoint y: 309, endPoint x: 504, endPoint y: 307, distance: 249.1
click at [972, 29] on icon "button" at bounding box center [976, 27] width 16 height 16
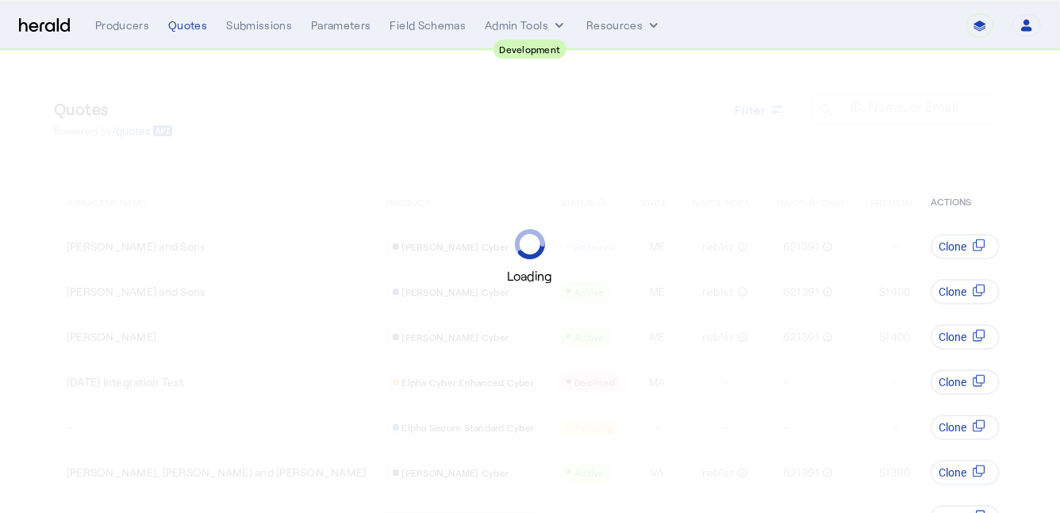
select select "pfm_2v8p_herald_api"
